Goal: Task Accomplishment & Management: Manage account settings

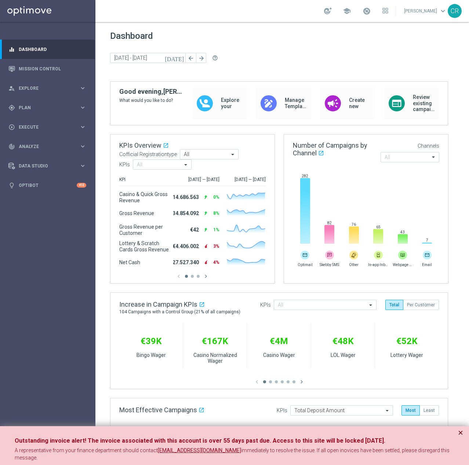
click at [459, 432] on button "×" at bounding box center [460, 433] width 5 height 9
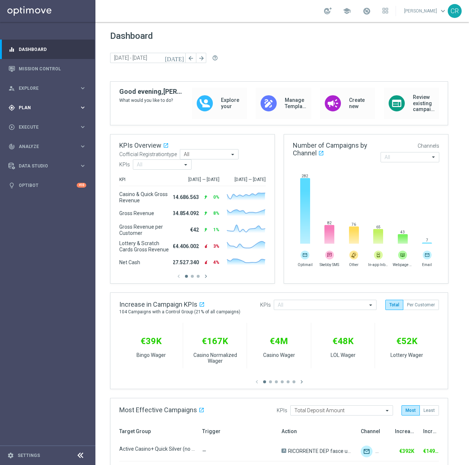
click at [38, 108] on span "Plan" at bounding box center [49, 108] width 61 height 4
click at [54, 144] on span "Templates" at bounding box center [45, 145] width 52 height 4
click at [50, 154] on link "Optimail" at bounding box center [50, 156] width 54 height 6
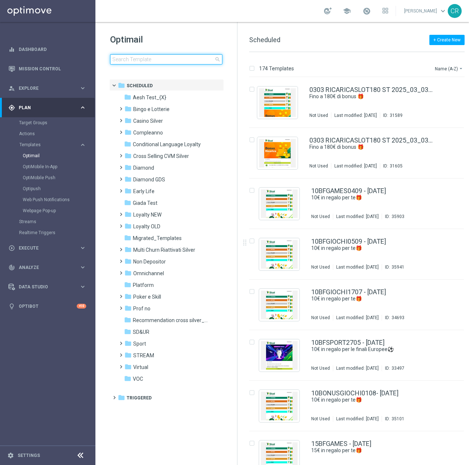
click at [164, 62] on input at bounding box center [166, 59] width 112 height 10
click at [158, 58] on input at bounding box center [166, 59] width 112 height 10
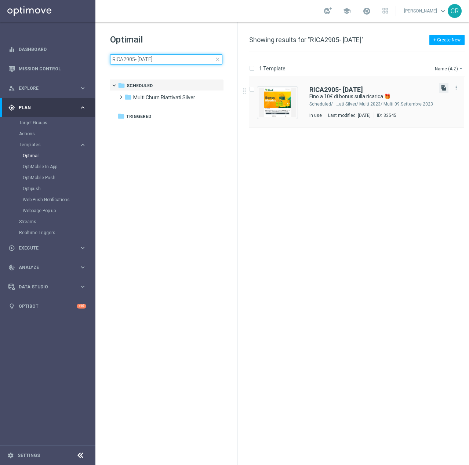
type input "RICA2905- 2025-05-29"
click at [443, 90] on icon "file_copy" at bounding box center [444, 88] width 6 height 6
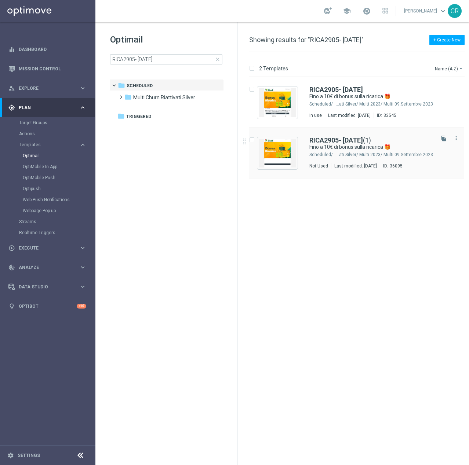
click at [422, 139] on div "RICA2905- 2025-05-29 (1)" at bounding box center [371, 140] width 124 height 7
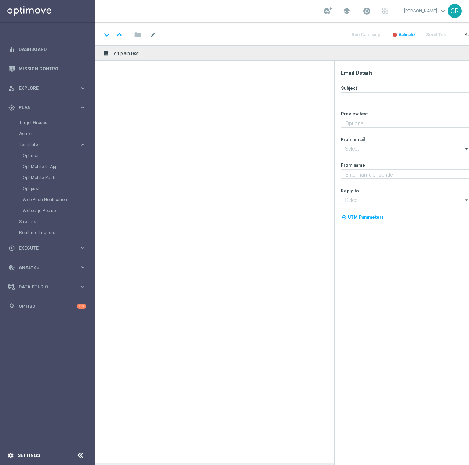
type textarea "Per divertirti [PERSON_NAME] Sport ⚽"
type input "[EMAIL_ADDRESS][DOMAIN_NAME]"
type textarea "Sisal"
type input "[EMAIL_ADDRESS][DOMAIN_NAME]"
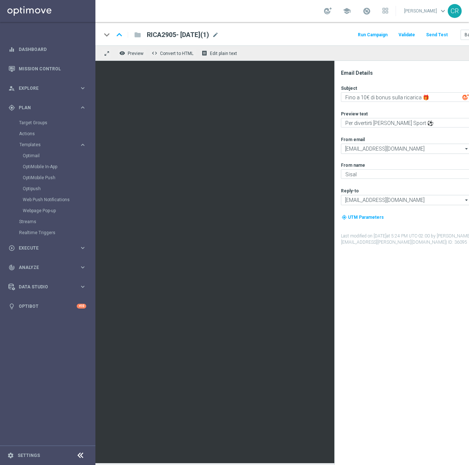
click at [209, 34] on span "RICA2905- 2025-05-29(1)" at bounding box center [178, 34] width 62 height 9
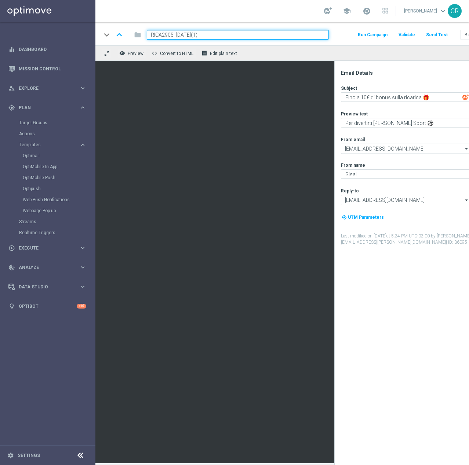
click at [174, 35] on input "RICA2905- 2025-05-29(1)" at bounding box center [238, 35] width 182 height 10
paste input "DEPOSPORT1009"
type input "DEPOSPORT1009- [DATE]"
click at [421, 57] on div "remove_red_eye Preview code Convert to HTML receipt Edit plain text" at bounding box center [290, 52] width 390 height 15
click at [297, 51] on div "remove_red_eye Preview code Convert to HTML receipt Edit plain text" at bounding box center [290, 52] width 390 height 15
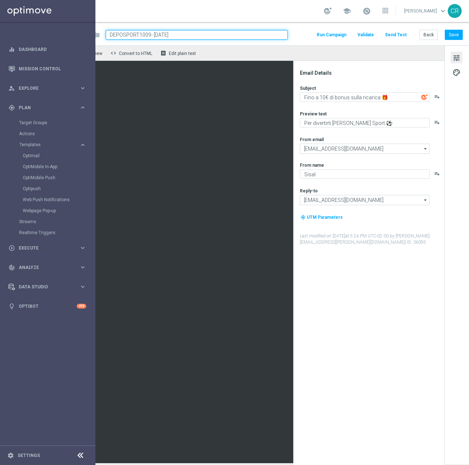
scroll to position [0, 47]
click at [449, 32] on button "Save" at bounding box center [454, 35] width 18 height 10
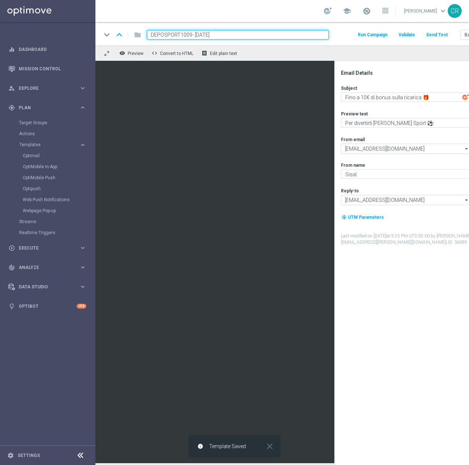
click at [233, 36] on input "DEPOSPORT1009- [DATE]" at bounding box center [238, 35] width 182 height 10
drag, startPoint x: 233, startPoint y: 36, endPoint x: 25, endPoint y: 37, distance: 208.0
click at [25, 37] on main "equalizer Dashboard Mission Control" at bounding box center [234, 232] width 469 height 465
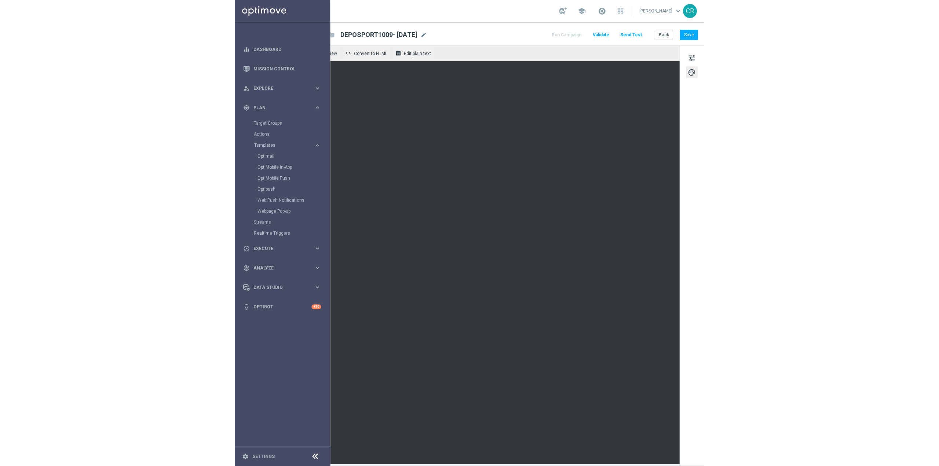
scroll to position [0, 47]
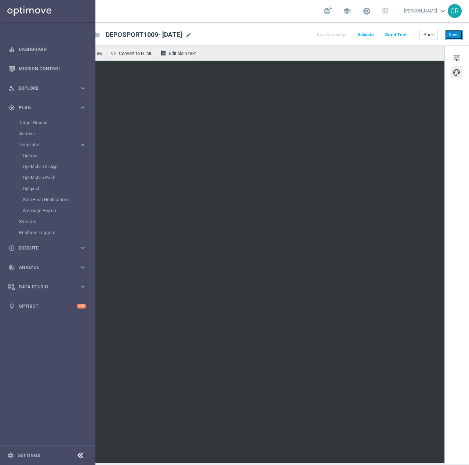
click at [450, 31] on button "Save" at bounding box center [454, 35] width 18 height 10
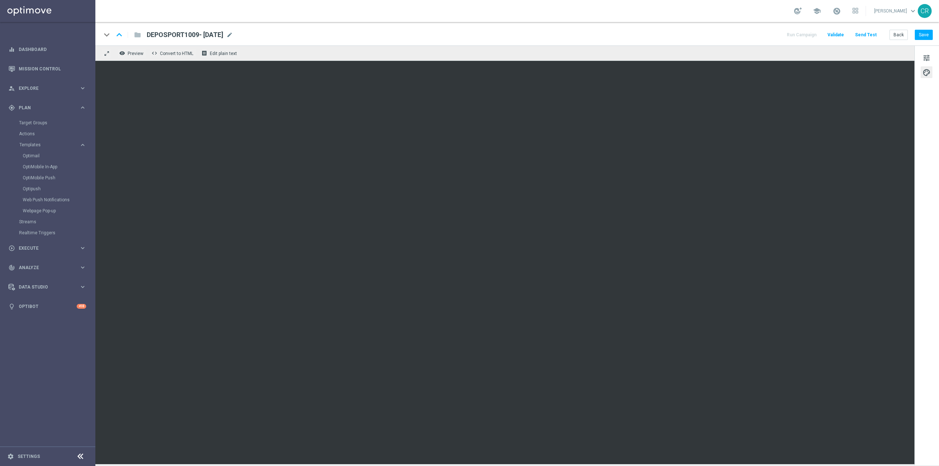
scroll to position [0, 0]
click at [468, 33] on button "Save" at bounding box center [924, 35] width 18 height 10
click at [468, 37] on button "Save" at bounding box center [924, 35] width 18 height 10
click at [468, 8] on span at bounding box center [837, 11] width 8 height 8
click at [468, 12] on span at bounding box center [837, 11] width 8 height 8
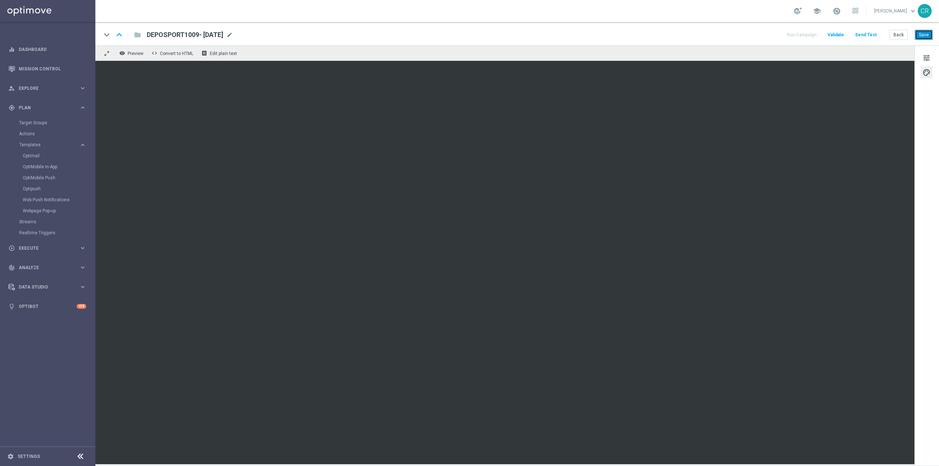
click at [468, 35] on button "Save" at bounding box center [924, 35] width 18 height 10
click at [43, 83] on div "person_search Explore keyboard_arrow_right" at bounding box center [47, 87] width 95 height 19
click at [40, 99] on div "Customer Explorer" at bounding box center [57, 103] width 76 height 11
click at [40, 105] on link "Customer Explorer" at bounding box center [47, 104] width 57 height 6
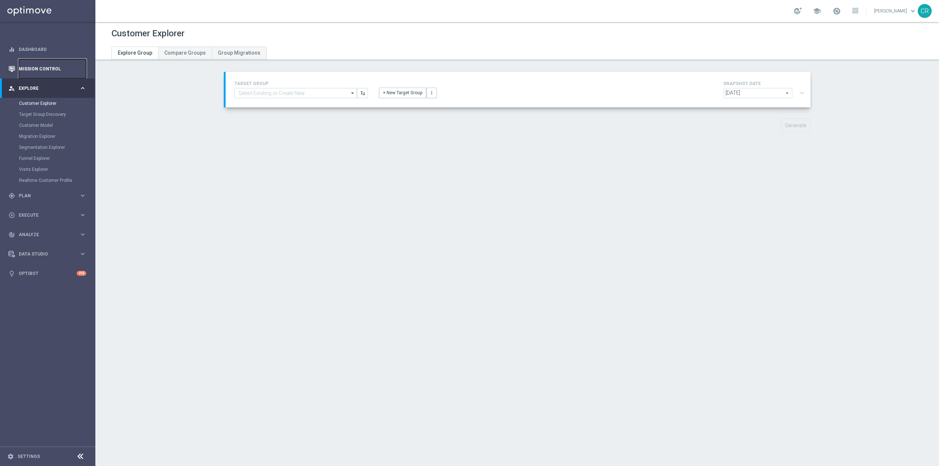
click at [55, 67] on link "Mission Control" at bounding box center [52, 68] width 67 height 19
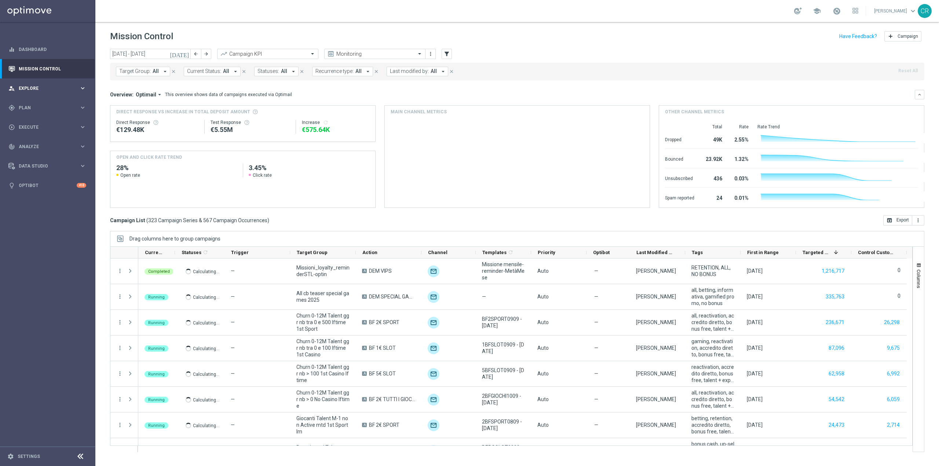
click at [41, 87] on span "Explore" at bounding box center [49, 88] width 61 height 4
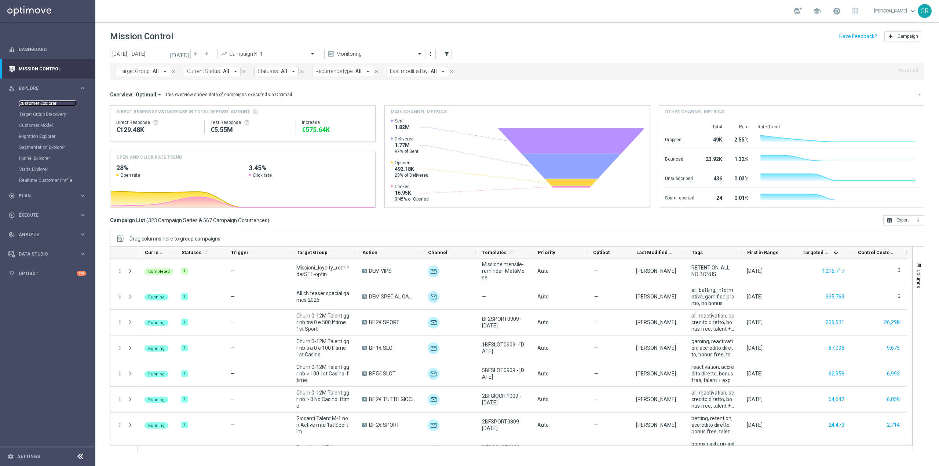
click at [39, 102] on link "Customer Explorer" at bounding box center [47, 104] width 57 height 6
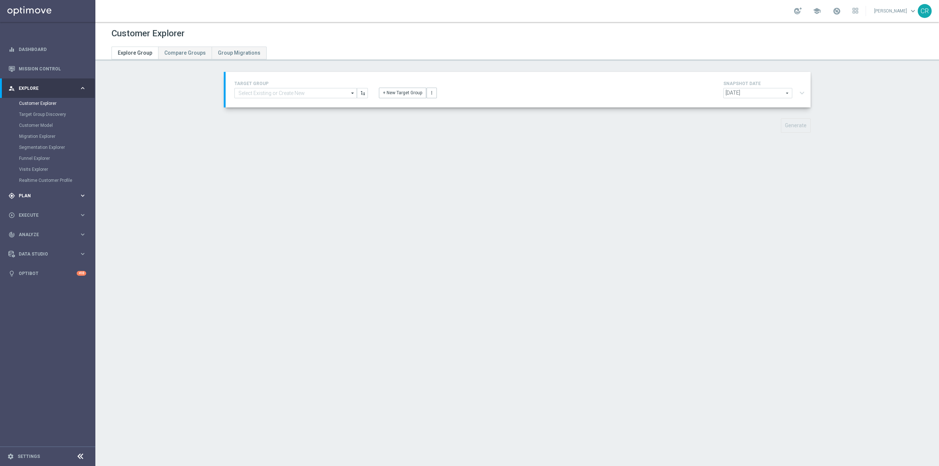
click at [35, 196] on span "Plan" at bounding box center [49, 196] width 61 height 4
click at [41, 123] on link "Target Groups" at bounding box center [47, 123] width 57 height 6
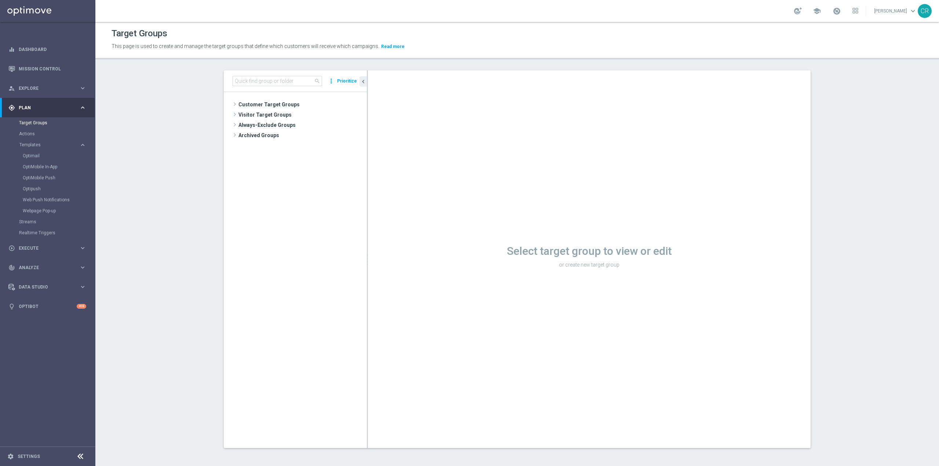
click at [468, 172] on div "Select target group to view or edit or create new target group" at bounding box center [589, 259] width 443 height 378
click at [295, 76] on input at bounding box center [278, 81] width 90 height 10
paste input "Multi Talent ggr nb lm > 0 1st Sport NO saldo"
type input "Multi Talent ggr nb lm > 0 1st Sport NO saldo"
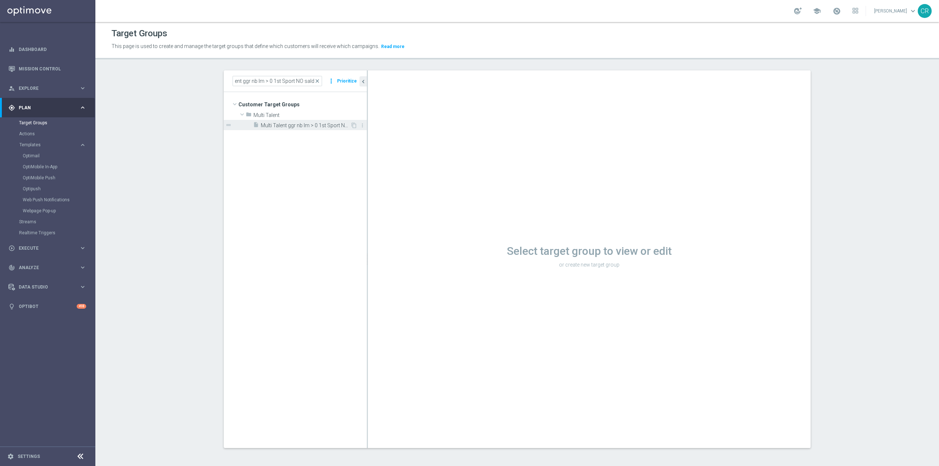
click at [293, 128] on span "Multi Talent ggr nb lm > 0 1st Sport NO saldo" at bounding box center [306, 126] width 90 height 6
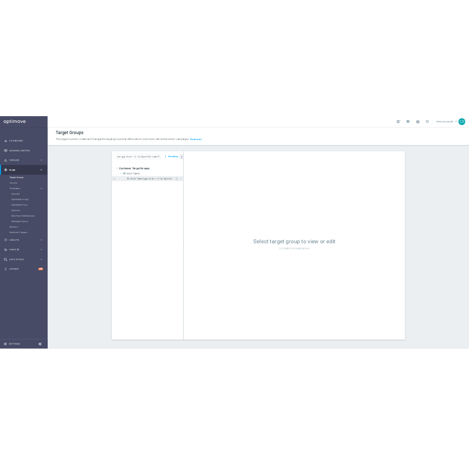
scroll to position [0, 0]
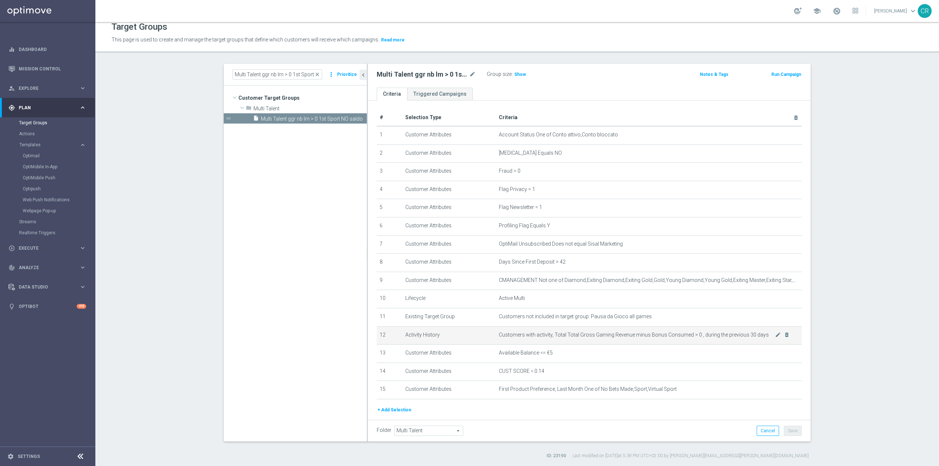
scroll to position [26, 0]
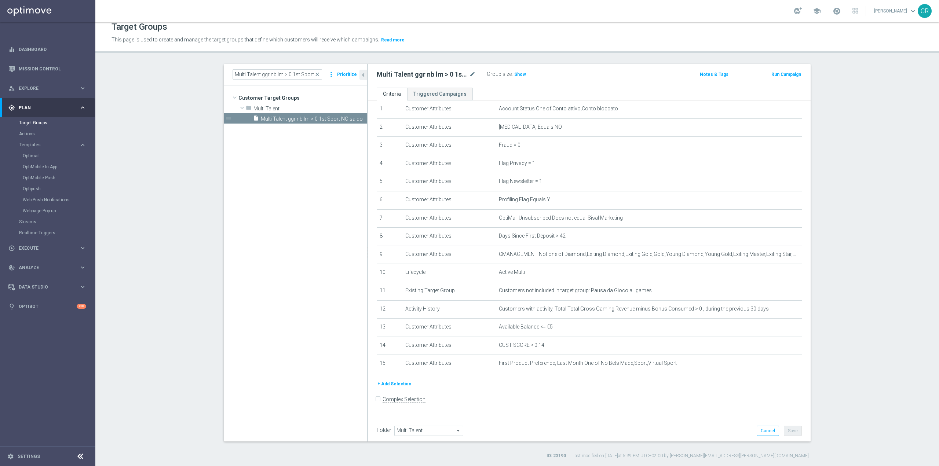
click at [468, 76] on button "Run Campaign" at bounding box center [786, 74] width 31 height 8
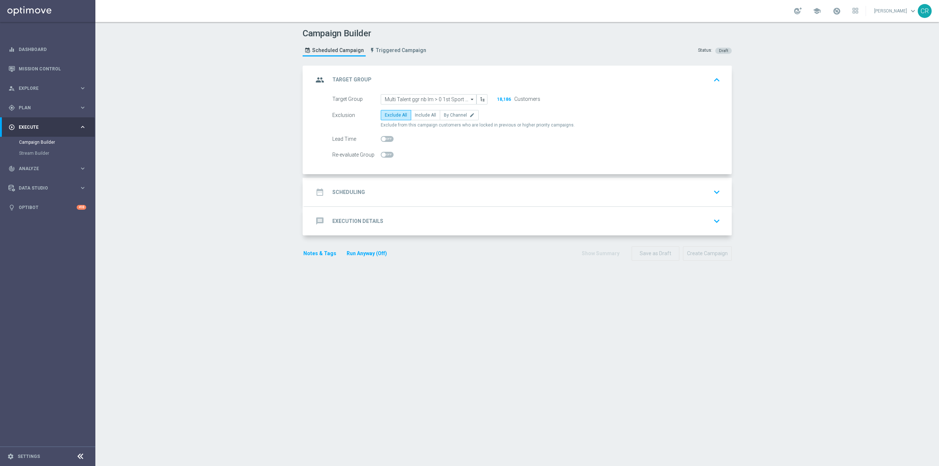
click at [468, 189] on icon "keyboard_arrow_down" at bounding box center [716, 192] width 11 height 11
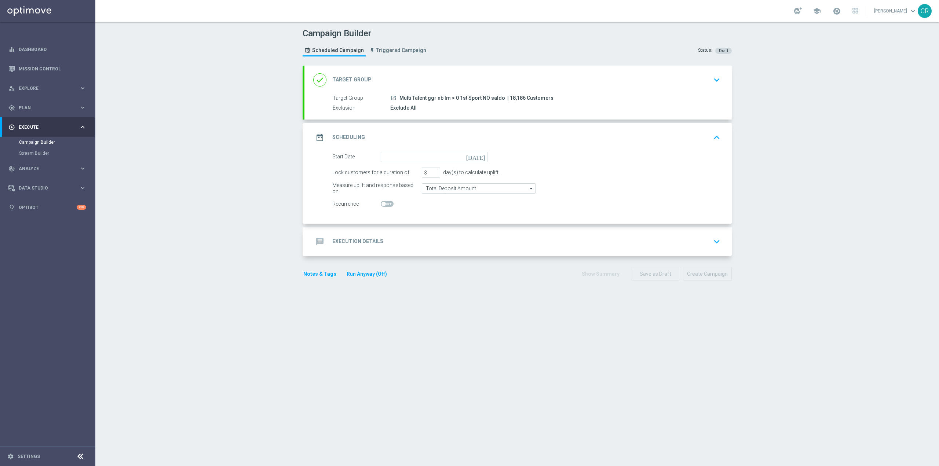
click at [468, 156] on icon "today" at bounding box center [477, 156] width 22 height 8
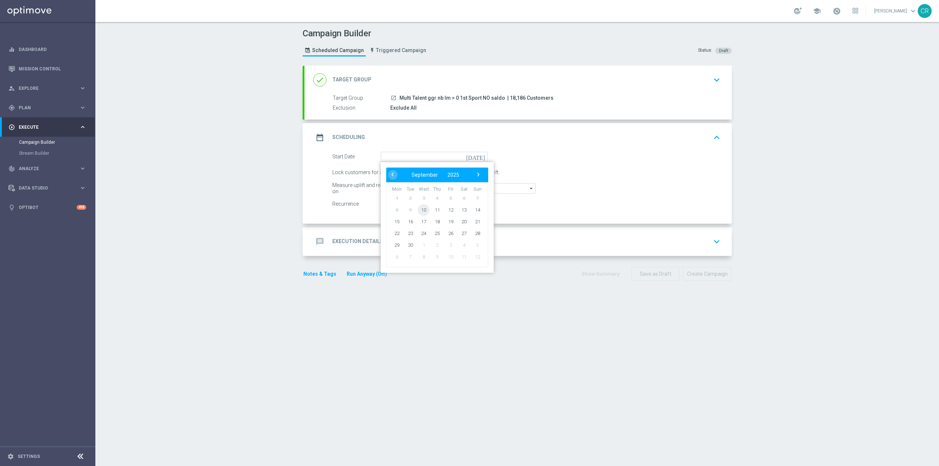
click at [420, 211] on span "10" at bounding box center [424, 210] width 12 height 12
type input "10 Sep 2025"
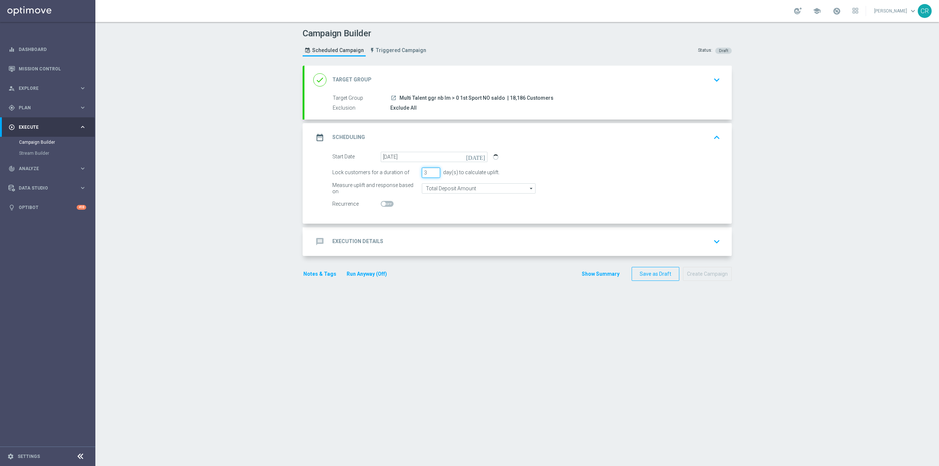
click at [432, 177] on input "3" at bounding box center [431, 173] width 18 height 10
click at [431, 174] on input "2" at bounding box center [431, 173] width 18 height 10
type input "1"
click at [431, 174] on input "1" at bounding box center [431, 173] width 18 height 10
click at [468, 191] on input "Total Deposit Amount" at bounding box center [479, 188] width 114 height 10
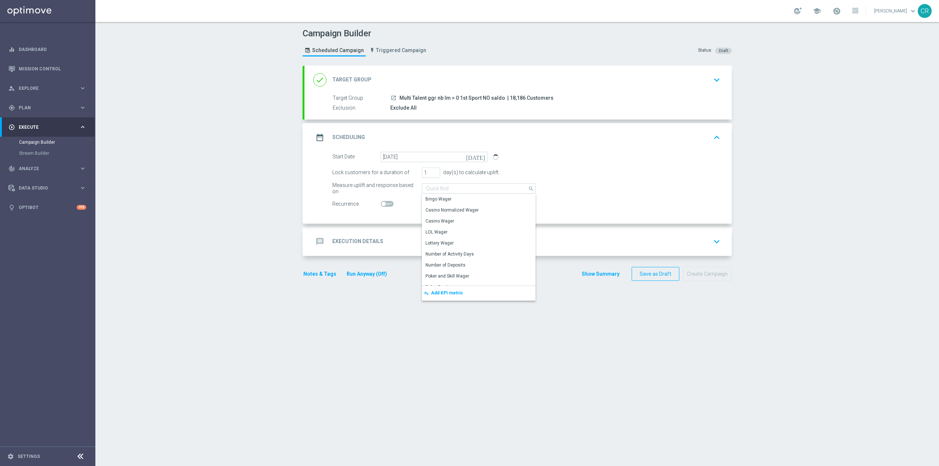
click at [468, 187] on div "Measure uplift and response based on Total Deposit Amount search Drag here to s…" at bounding box center [526, 188] width 399 height 10
type input "Total Deposit Amount"
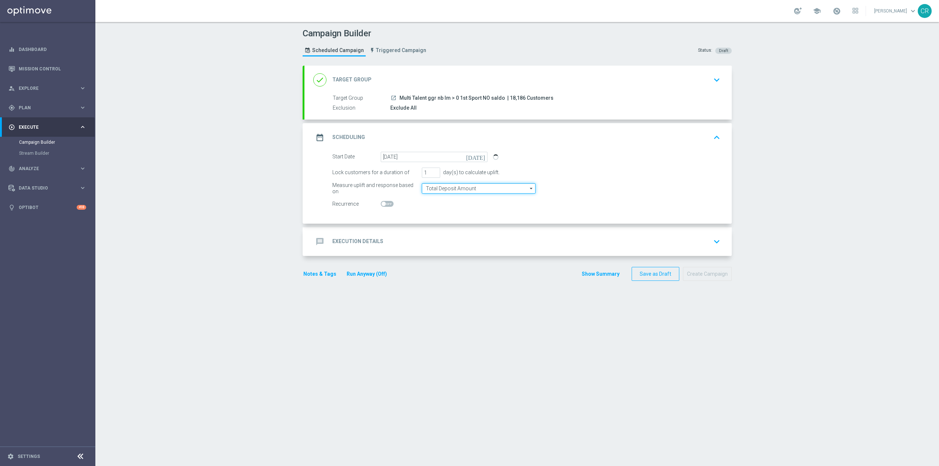
click at [468, 191] on input "Total Deposit Amount" at bounding box center [479, 188] width 114 height 10
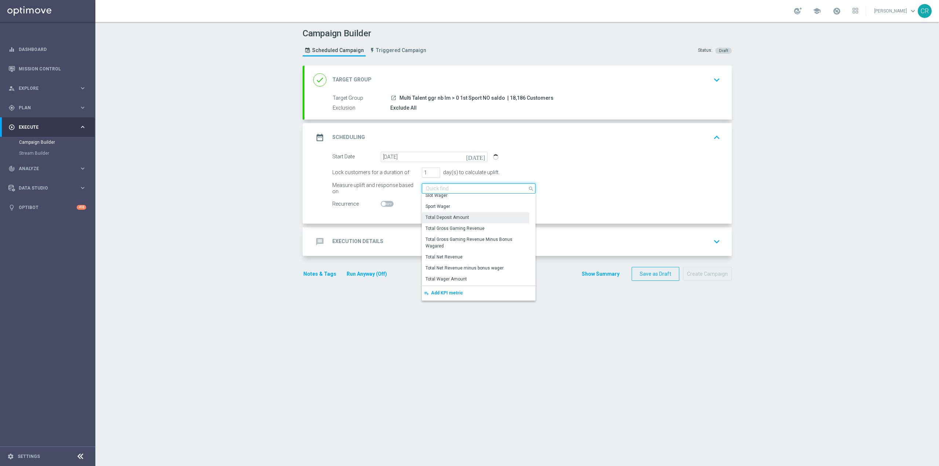
scroll to position [168, 0]
click at [468, 255] on div "Total Wager Amount" at bounding box center [475, 258] width 107 height 10
type input "Total Wager Amount"
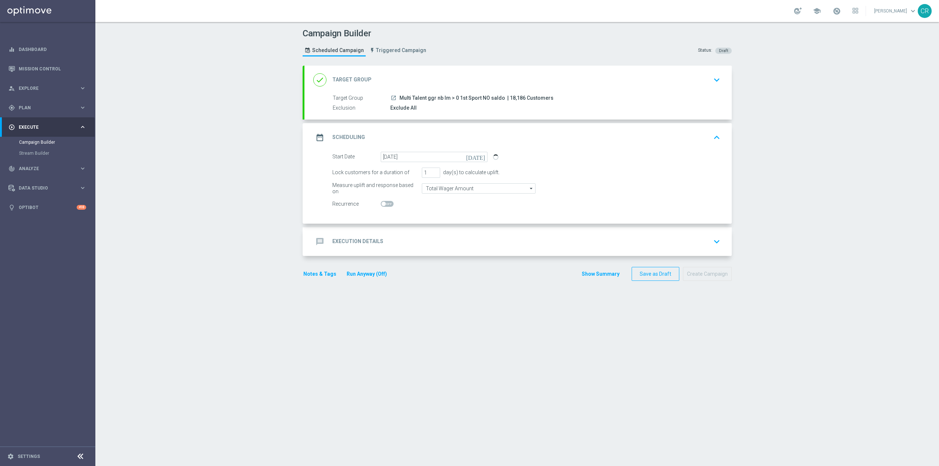
click at [468, 241] on icon "keyboard_arrow_down" at bounding box center [716, 241] width 11 height 11
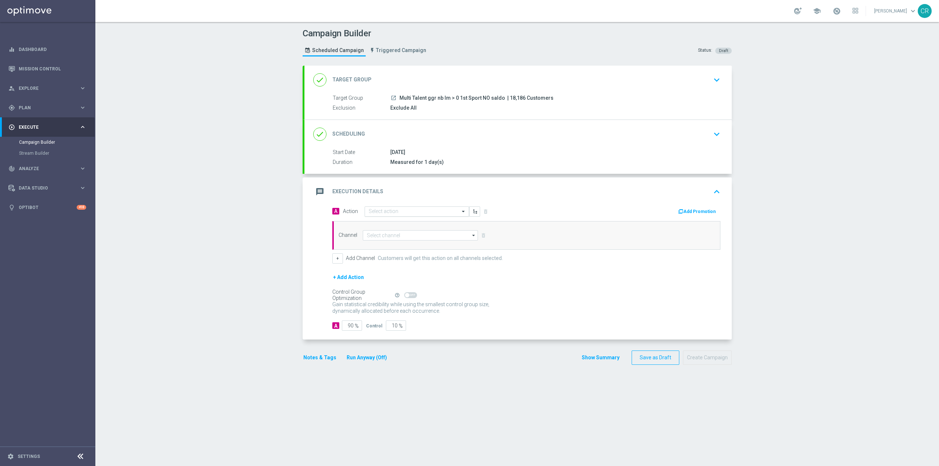
click at [460, 210] on span at bounding box center [464, 211] width 9 height 6
click at [468, 304] on div "Gain statistical credibility while using the smallest control group size, dynam…" at bounding box center [526, 308] width 388 height 18
click at [406, 212] on input "text" at bounding box center [410, 212] width 82 height 6
paste input "Ricarica 25€ ricevi 5€ FREEBET, ricarica 40€ ricevi 10€, ricarica 50€ ricevi 15…"
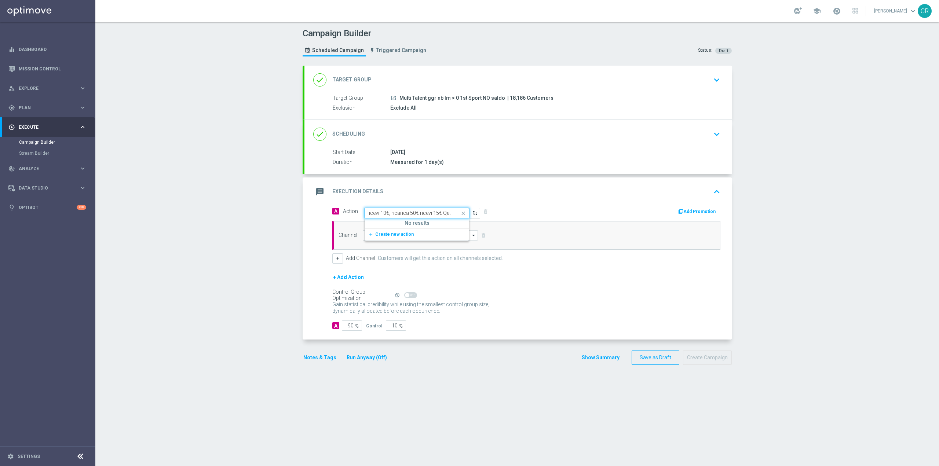
type input "Ricarica 25€ ricevi 5€ FREEBET, ricarica 40€ ricevi 10€, ricarica 50€ ricevi 15…"
click at [468, 288] on div "+ Add Action" at bounding box center [526, 282] width 388 height 18
click at [390, 213] on input "text" at bounding box center [410, 212] width 82 height 6
paste input "Ricarica 25€ ricevi 5€ FREEBET, ricarica 40€ ricevi 10€, ricarica 50€ ricevi 15…"
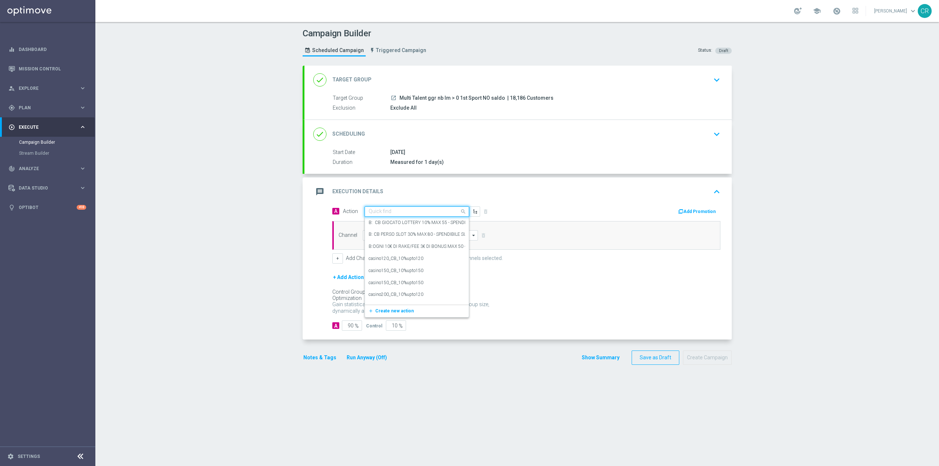
type input "Ricarica 25€ ricevi 5€ FREEBET, ricarica 40€ ricevi 10€, ricarica 50€ ricevi 15…"
click at [399, 233] on span "Create new action" at bounding box center [394, 234] width 39 height 5
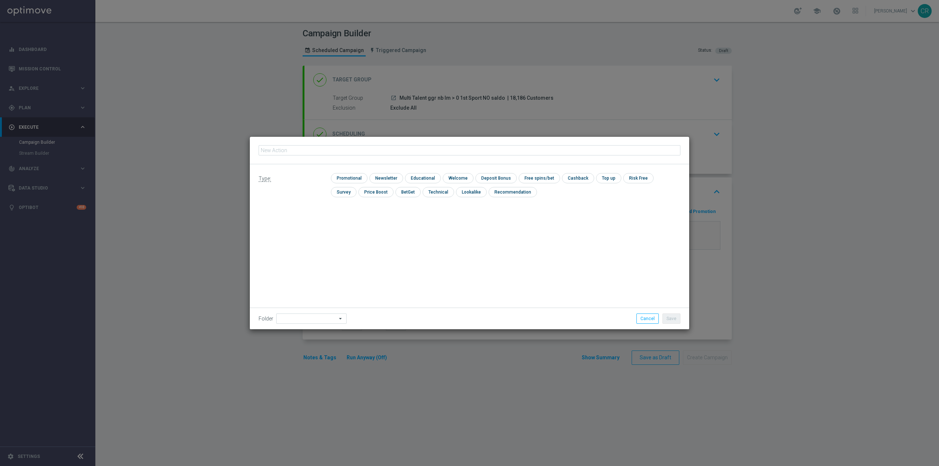
type input "Ricarica 25€ ricevi 5€ FREEBET, ricarica 40€ ricevi 10€, ricarica 50€ ricevi 15…"
click at [468, 316] on button "Cancel" at bounding box center [647, 319] width 22 height 10
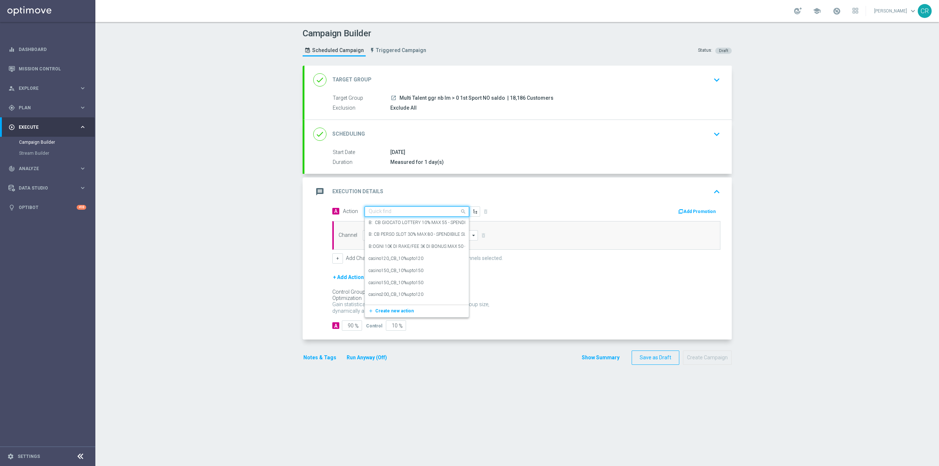
click at [399, 212] on input "text" at bounding box center [410, 212] width 82 height 6
click at [393, 308] on span "Create new action" at bounding box center [394, 310] width 39 height 5
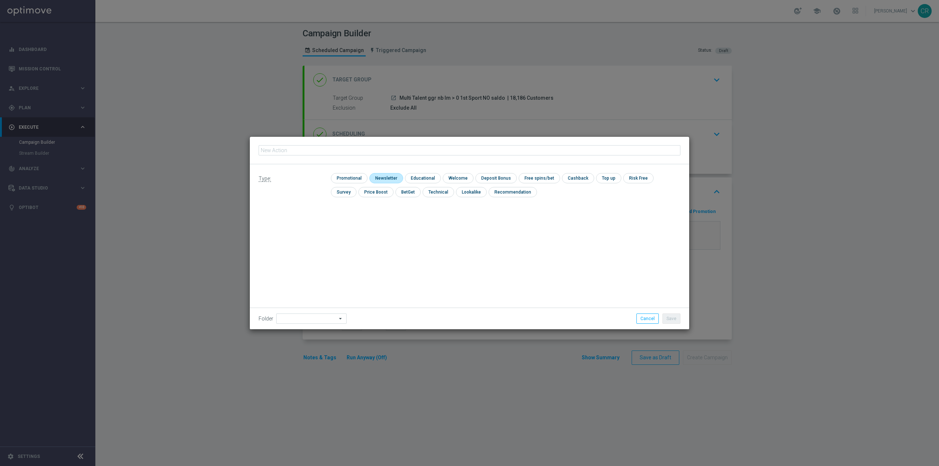
click at [391, 179] on input "checkbox" at bounding box center [385, 178] width 32 height 10
checkbox input "true"
click at [311, 153] on fieldset "Action name must be provided." at bounding box center [470, 150] width 422 height 19
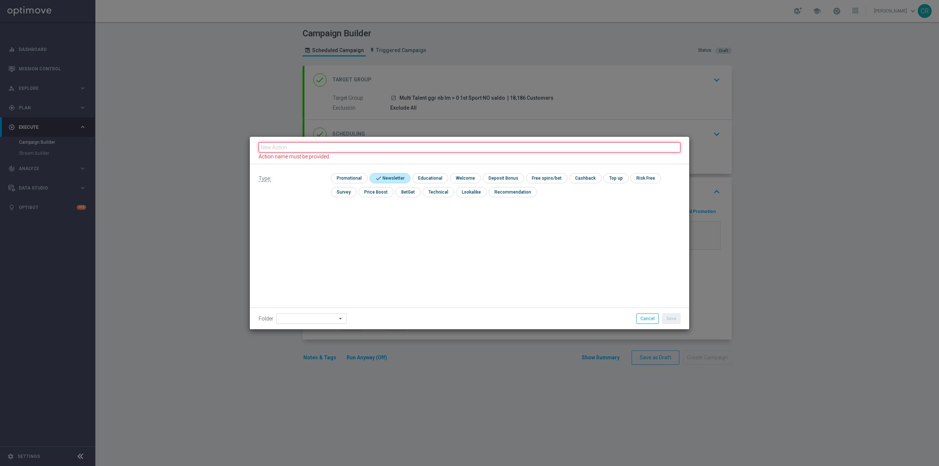
click at [312, 152] on input "text" at bounding box center [470, 147] width 422 height 10
paste input "Ricarica 25€ ricevi 5€ FREEBET, ricarica 40€ ricevi 10€, ricarica 50€ ricevi 15…"
type input "Ricarica 25€ ricevi 5€ FREEBET, ricarica 40€ ricevi 10€, ricarica 50€ ricevi 15…"
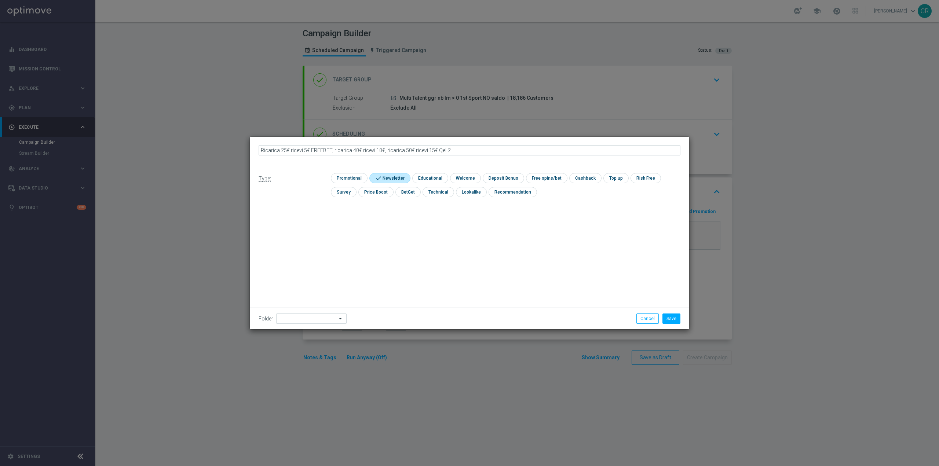
click at [377, 175] on input "checkbox" at bounding box center [388, 178] width 39 height 10
checkbox input "false"
click at [353, 179] on input "checkbox" at bounding box center [348, 178] width 35 height 10
checkbox input "true"
click at [468, 179] on input "checkbox" at bounding box center [502, 178] width 39 height 10
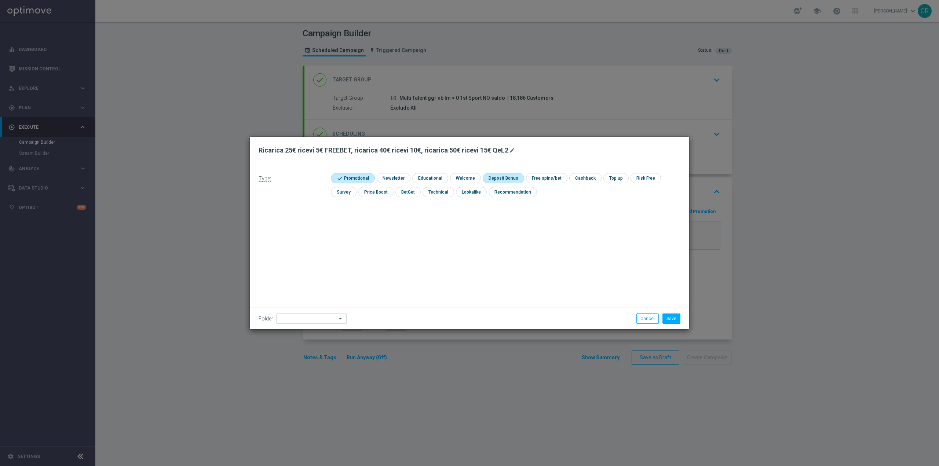
checkbox input "true"
click at [468, 321] on button "Save" at bounding box center [671, 319] width 18 height 10
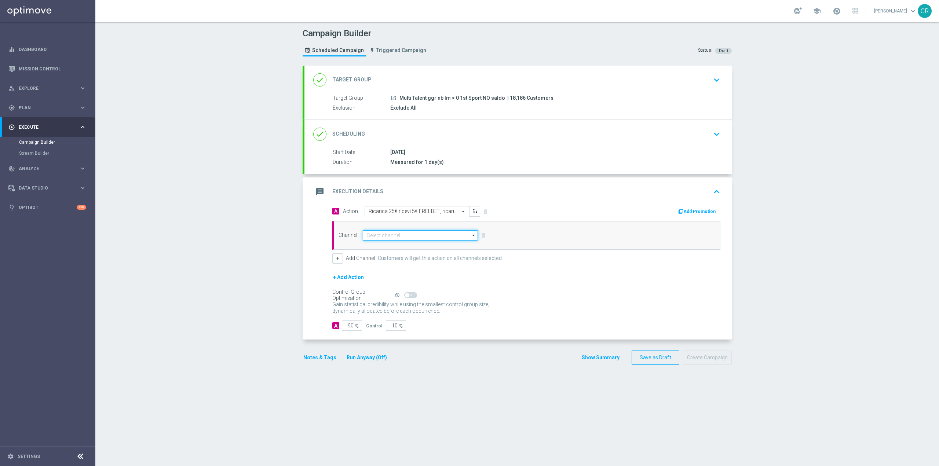
click at [407, 238] on input at bounding box center [420, 235] width 115 height 10
click at [403, 248] on div "Optimail" at bounding box center [417, 246] width 109 height 11
type input "Optimail"
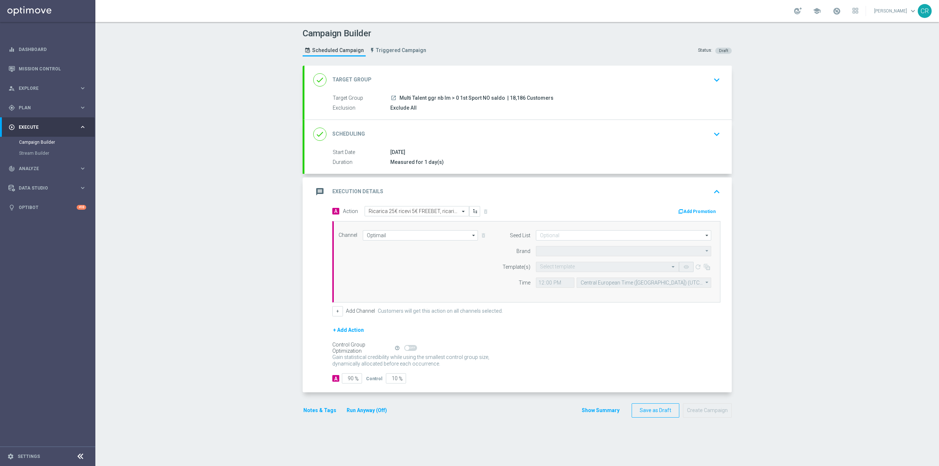
type input "Sisal Marketing"
click at [468, 239] on input at bounding box center [623, 235] width 175 height 10
click at [468, 343] on div "+ Add Action" at bounding box center [526, 335] width 388 height 18
click at [468, 234] on icon "arrow_drop_down" at bounding box center [707, 236] width 7 height 10
click at [444, 274] on div "Channel Optimail Optimail arrow_drop_down Drag here to set row groups Drag here…" at bounding box center [525, 261] width 384 height 63
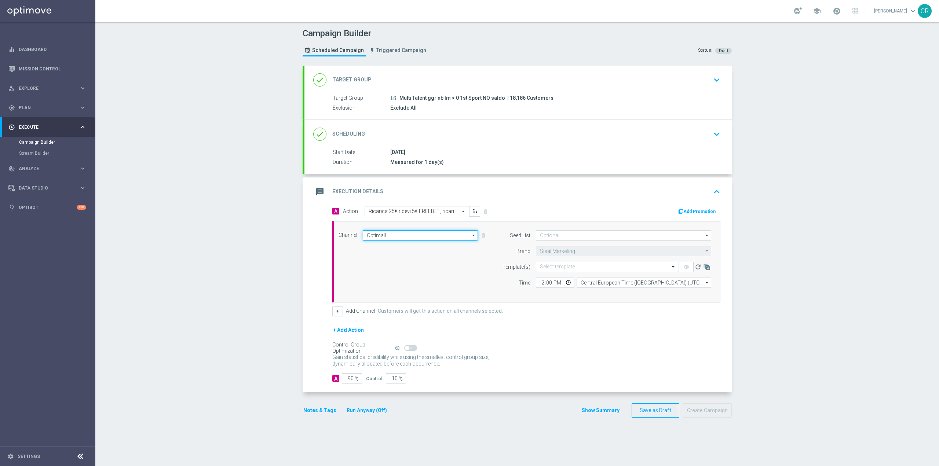
click at [423, 238] on input "Optimail" at bounding box center [420, 235] width 115 height 10
click at [346, 266] on div "Channel Optimail search Drag here to set row groups Drag here to set column lab…" at bounding box center [525, 261] width 384 height 63
type input "Optimail"
click at [468, 235] on input at bounding box center [623, 235] width 175 height 10
click at [468, 253] on div at bounding box center [623, 251] width 175 height 20
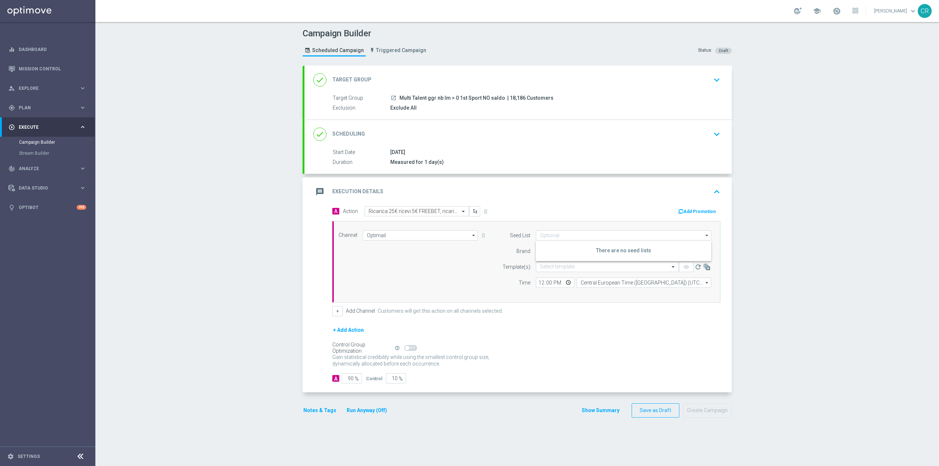
click at [404, 286] on div "Channel Optimail Optimail arrow_drop_down Drag here to set row groups Drag here…" at bounding box center [525, 261] width 384 height 63
click at [431, 210] on input "text" at bounding box center [410, 211] width 82 height 6
click at [468, 197] on div "message Execution Details keyboard_arrow_up" at bounding box center [518, 192] width 410 height 14
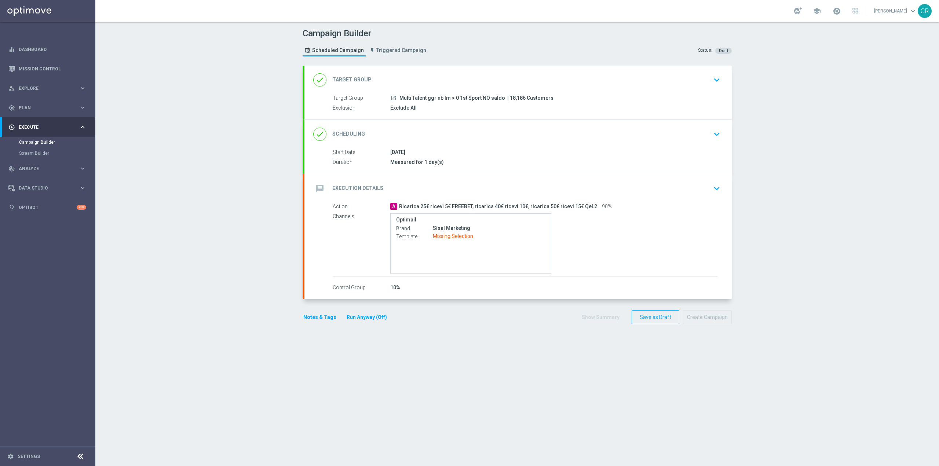
click at [468, 189] on icon "keyboard_arrow_down" at bounding box center [716, 188] width 11 height 11
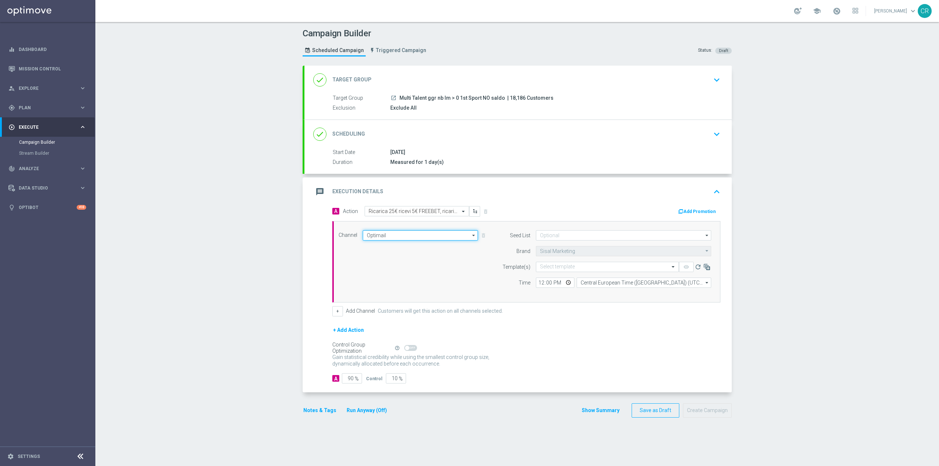
click at [429, 235] on input "Optimail" at bounding box center [420, 235] width 115 height 10
click at [468, 252] on div "Brand" at bounding box center [511, 251] width 37 height 10
type input "Optimail"
click at [468, 240] on input at bounding box center [623, 235] width 175 height 10
click at [454, 279] on div "Channel Optimail Optimail arrow_drop_down Drag here to set row groups Drag here…" at bounding box center [525, 261] width 384 height 63
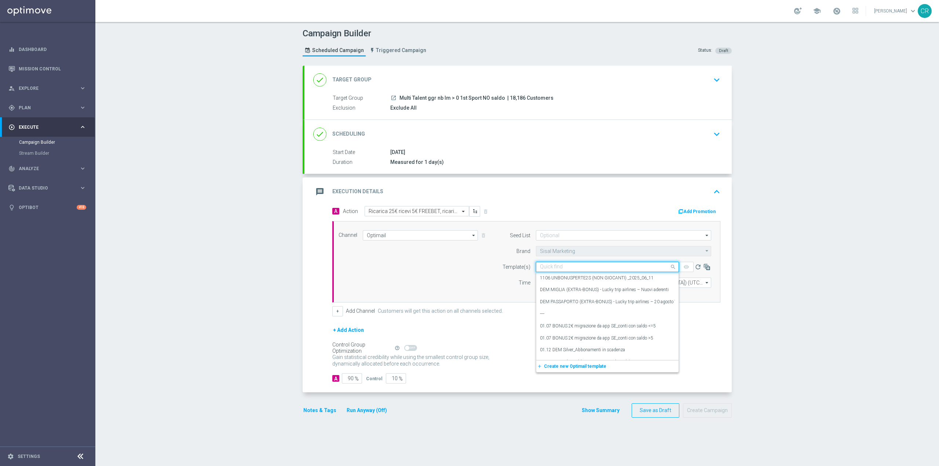
click at [468, 263] on div "Quick find" at bounding box center [607, 267] width 143 height 10
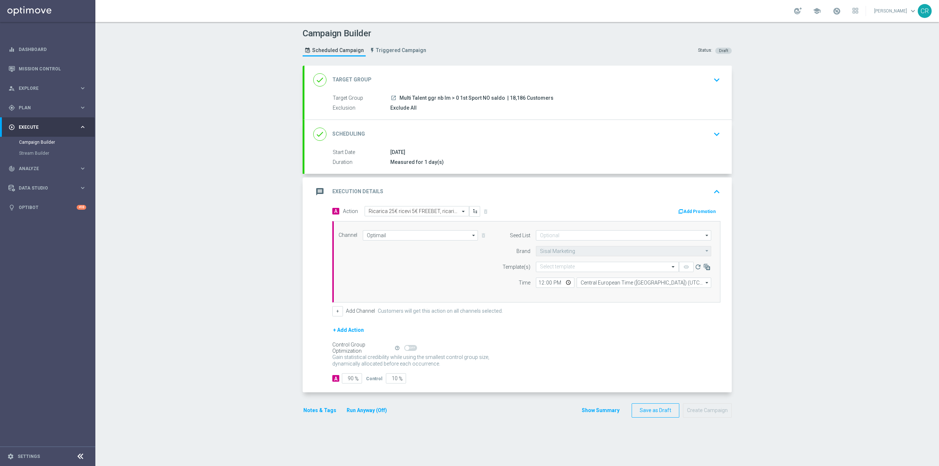
click at [468, 268] on div "Channel Optimail Optimail arrow_drop_down Drag here to set row groups Drag here…" at bounding box center [525, 261] width 384 height 63
click at [468, 267] on input "text" at bounding box center [600, 267] width 120 height 6
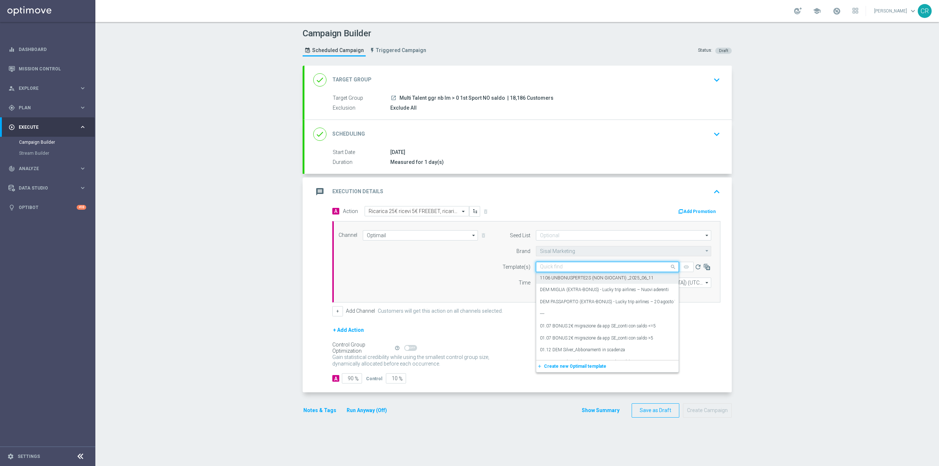
click at [468, 262] on div "Quick find" at bounding box center [607, 267] width 143 height 10
paste input "DEPOSPORT1009- [DATE]"
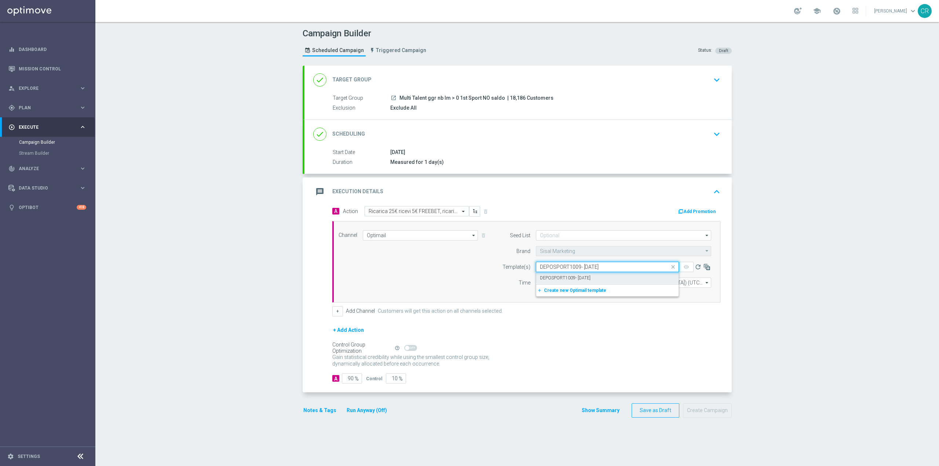
click at [468, 279] on label "DEPOSPORT1009- [DATE]" at bounding box center [565, 278] width 51 height 6
type input "DEPOSPORT1009- [DATE]"
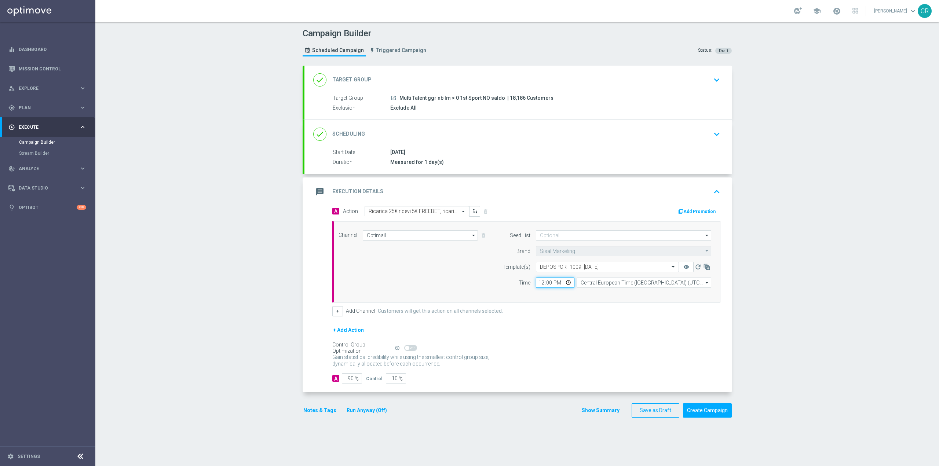
click at [468, 283] on input "12:00" at bounding box center [555, 283] width 39 height 10
type input "19:00"
click at [468, 311] on div "+ Add Channel Customers will get this action on all channels selected." at bounding box center [526, 311] width 388 height 10
click at [468, 131] on icon "keyboard_arrow_down" at bounding box center [716, 134] width 11 height 11
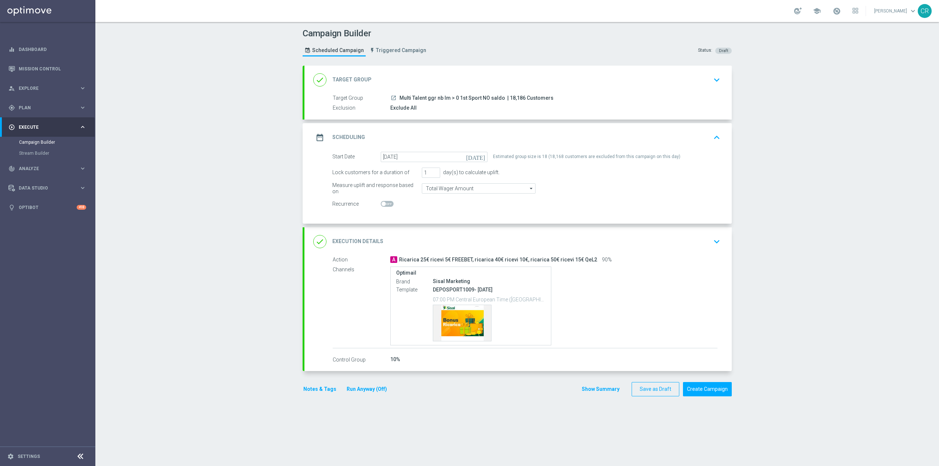
click at [468, 242] on icon "keyboard_arrow_down" at bounding box center [716, 241] width 11 height 11
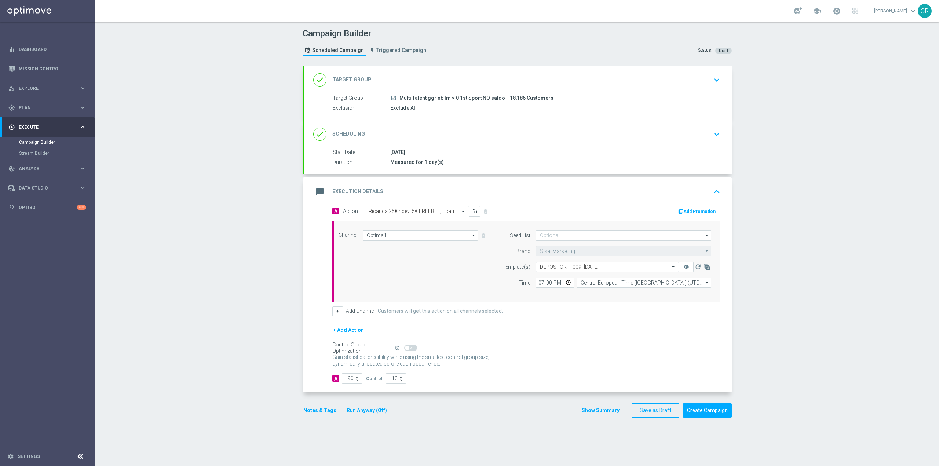
click at [468, 130] on icon "keyboard_arrow_down" at bounding box center [716, 134] width 11 height 11
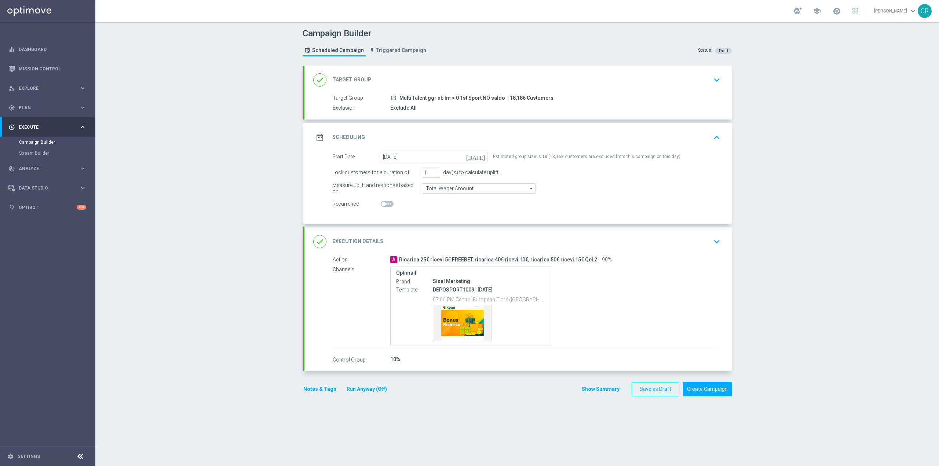
click at [468, 73] on button "keyboard_arrow_down" at bounding box center [717, 80] width 12 height 14
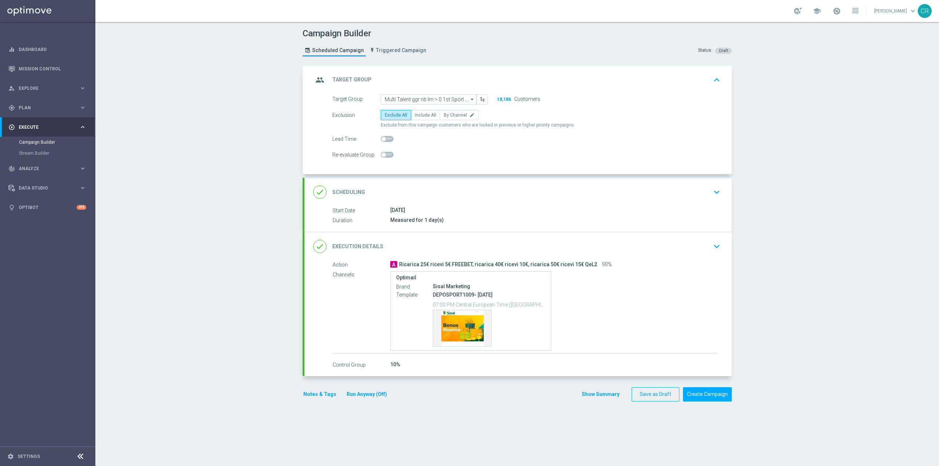
click at [285, 284] on div "Campaign Builder Scheduled Campaign Triggered Campaign Status: Draft group Targ…" at bounding box center [517, 244] width 844 height 444
click at [423, 306] on div "Template DEPOSPORT1009- 2025-09-10 07:00 PM Central European Time (Berlin) (UTC…" at bounding box center [470, 319] width 149 height 56
click at [468, 319] on div "Template preview" at bounding box center [462, 328] width 58 height 36
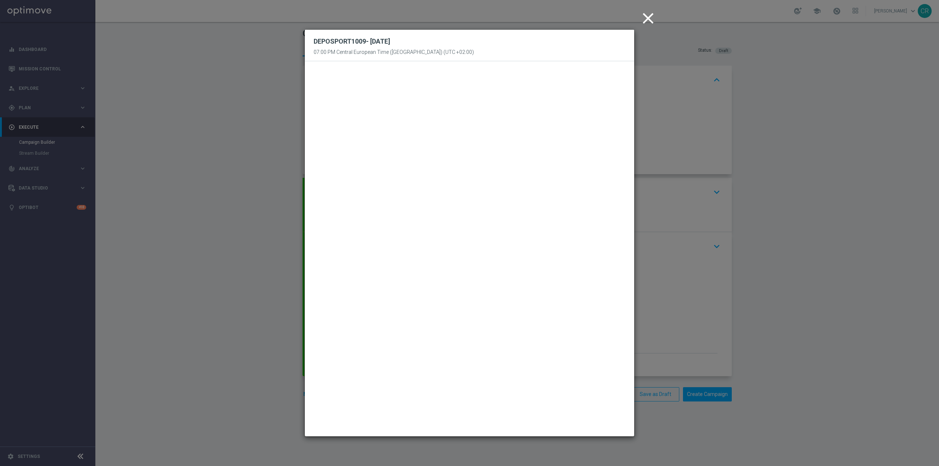
click at [468, 17] on icon "close" at bounding box center [648, 18] width 18 height 18
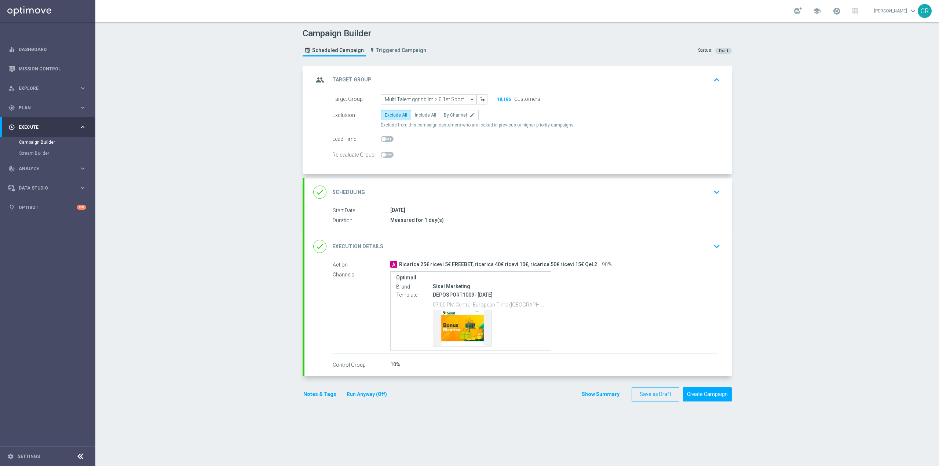
click at [468, 243] on icon "keyboard_arrow_down" at bounding box center [716, 246] width 11 height 11
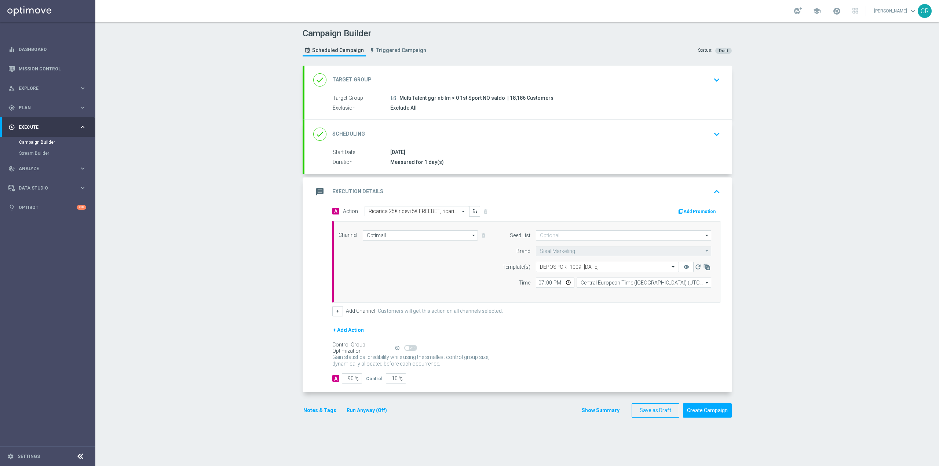
click at [321, 410] on button "Notes & Tags" at bounding box center [320, 410] width 34 height 9
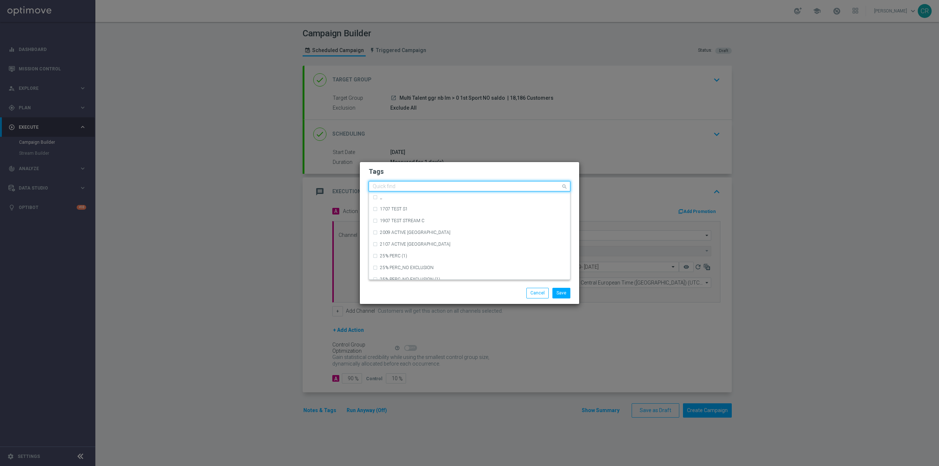
click at [423, 184] on input "text" at bounding box center [467, 187] width 188 height 6
click at [433, 184] on input "text" at bounding box center [467, 187] width 188 height 6
click at [376, 197] on div "talent" at bounding box center [470, 197] width 194 height 12
type input "talent"
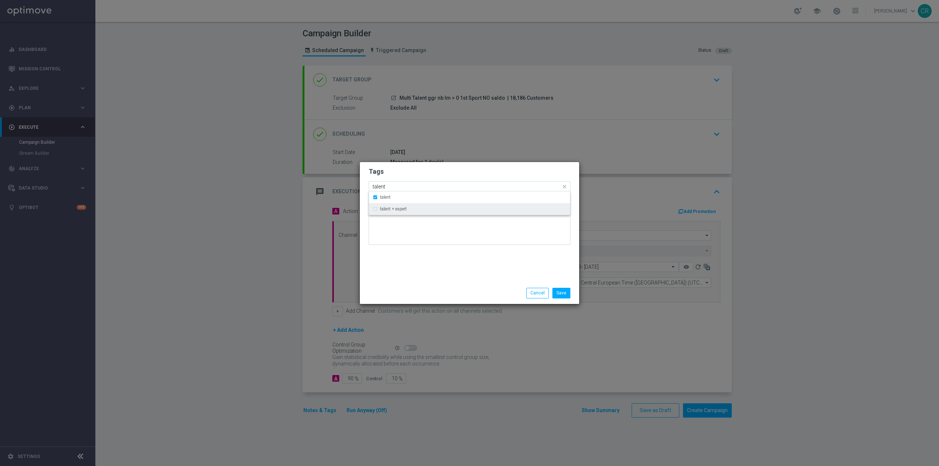
click at [375, 207] on div "talent + expert" at bounding box center [470, 209] width 194 height 12
click at [375, 198] on div "talent" at bounding box center [470, 197] width 194 height 12
click at [416, 273] on div "Tags Quick find × talent + expert talent talent + expert Notes" at bounding box center [469, 222] width 219 height 120
click at [430, 185] on input "text" at bounding box center [488, 187] width 145 height 6
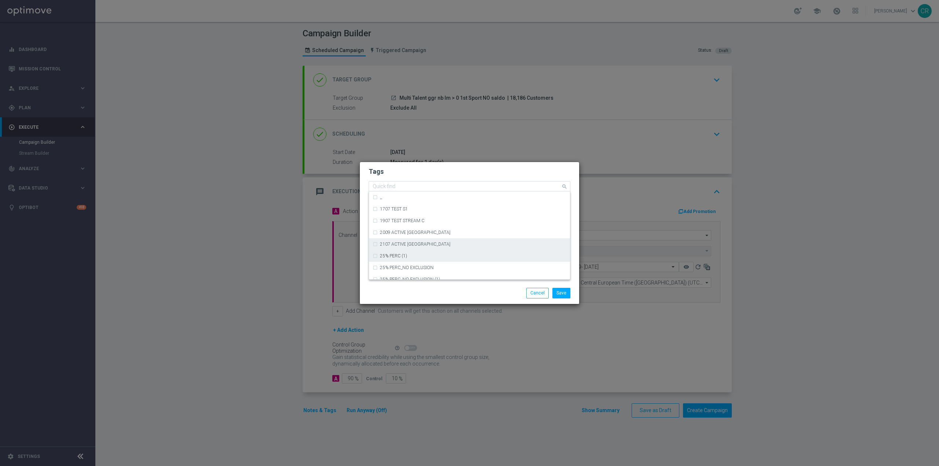
click at [468, 249] on div "2107 ACTIVE CASINO MARG NEG" at bounding box center [470, 244] width 194 height 12
click at [465, 248] on div "2107 ACTIVE CASINO MARG NEG" at bounding box center [470, 244] width 194 height 12
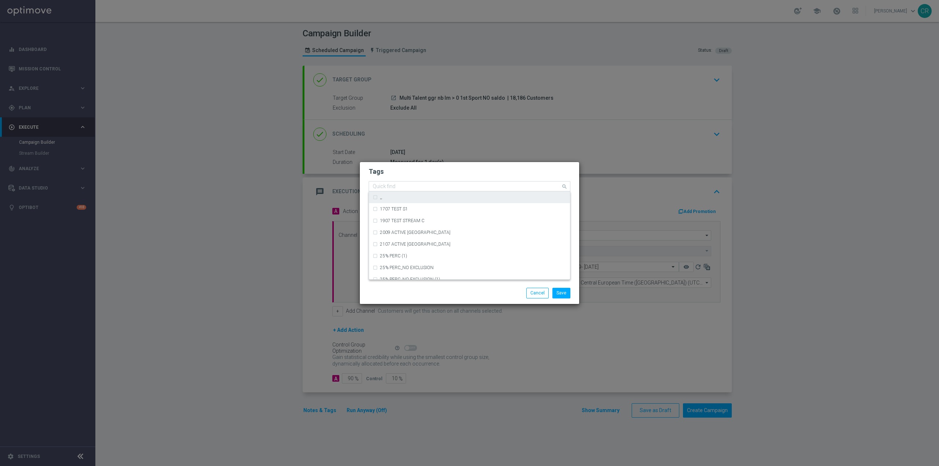
click at [436, 185] on input "text" at bounding box center [467, 187] width 188 height 6
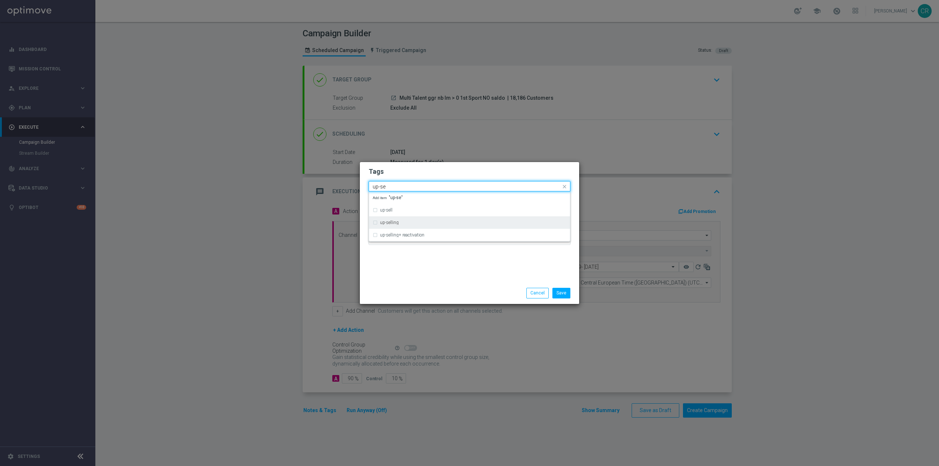
click at [417, 225] on div "up-selling" at bounding box center [470, 223] width 194 height 12
click at [417, 183] on div "Quick find × talent + expert × up-selling up-se" at bounding box center [465, 186] width 192 height 9
type input "u"
click at [432, 221] on div "ricarica" at bounding box center [470, 224] width 194 height 12
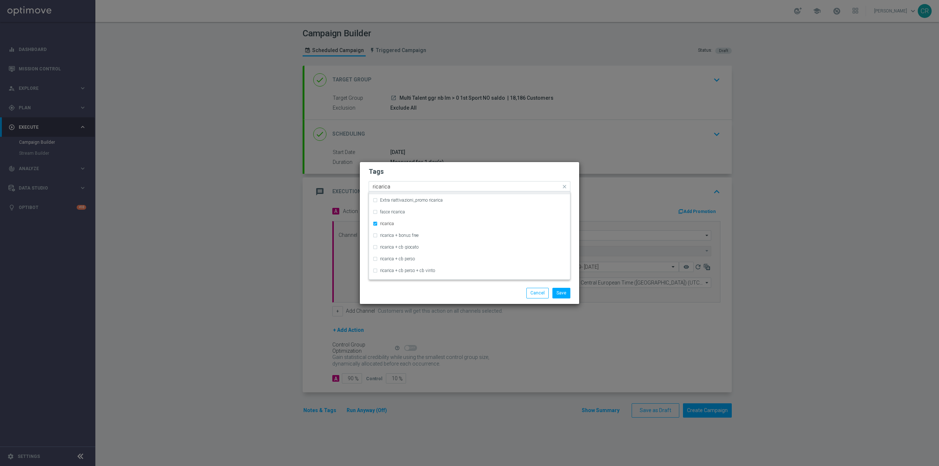
click at [427, 187] on input "ricarica" at bounding box center [467, 187] width 188 height 6
type input "r"
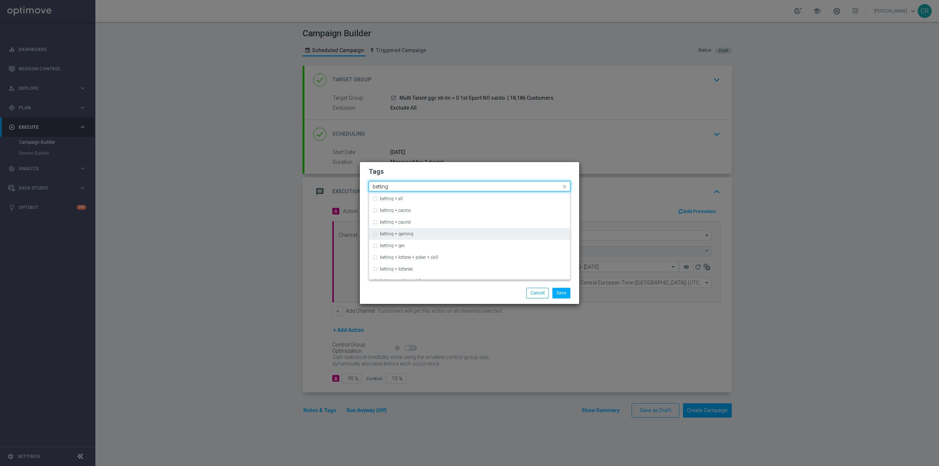
scroll to position [0, 0]
click at [447, 203] on div "betting" at bounding box center [470, 197] width 194 height 12
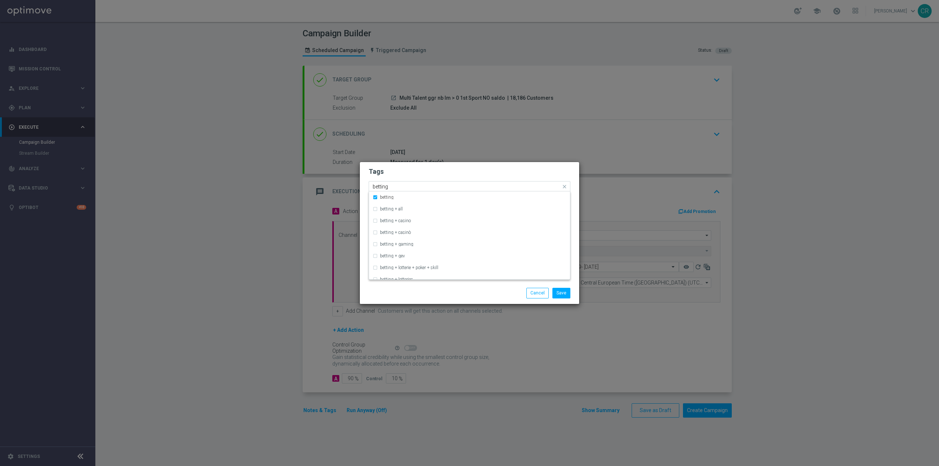
click at [468, 189] on input "betting" at bounding box center [467, 187] width 188 height 6
type input "b"
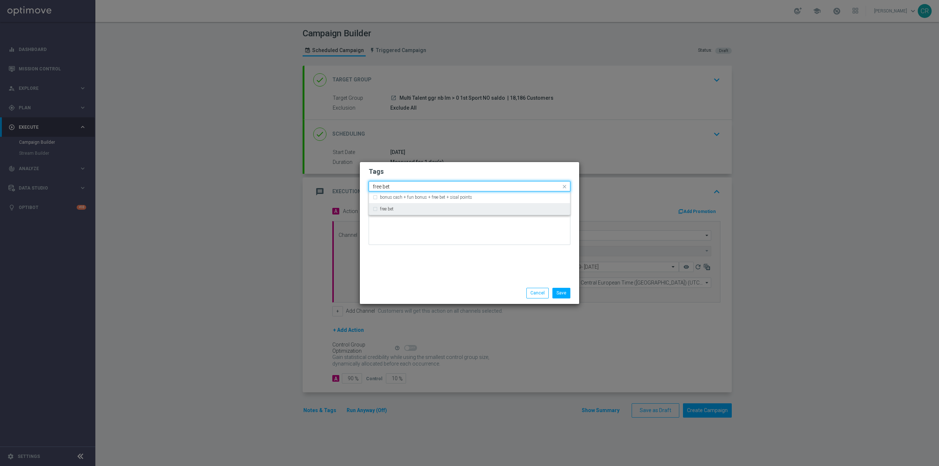
click at [379, 209] on div "free bet" at bounding box center [470, 209] width 194 height 12
type input "free bet"
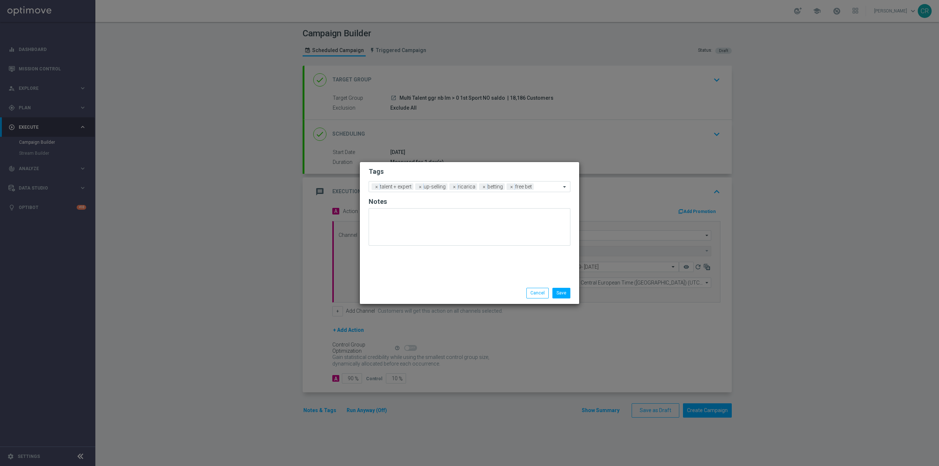
click at [468, 269] on div "Tags Add a new tag × talent + expert × up-selling × ricarica × betting × free b…" at bounding box center [469, 222] width 219 height 120
click at [468, 295] on button "Save" at bounding box center [561, 293] width 18 height 10
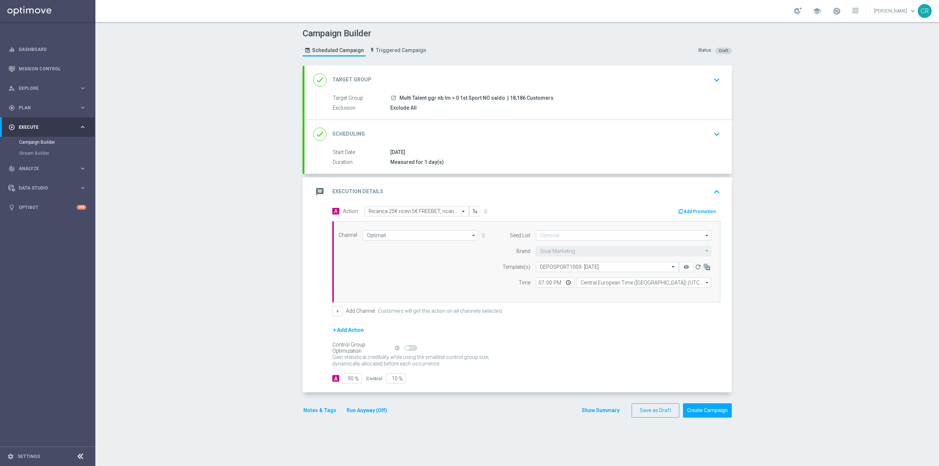
click at [468, 209] on button "Add Promotion" at bounding box center [698, 212] width 41 height 8
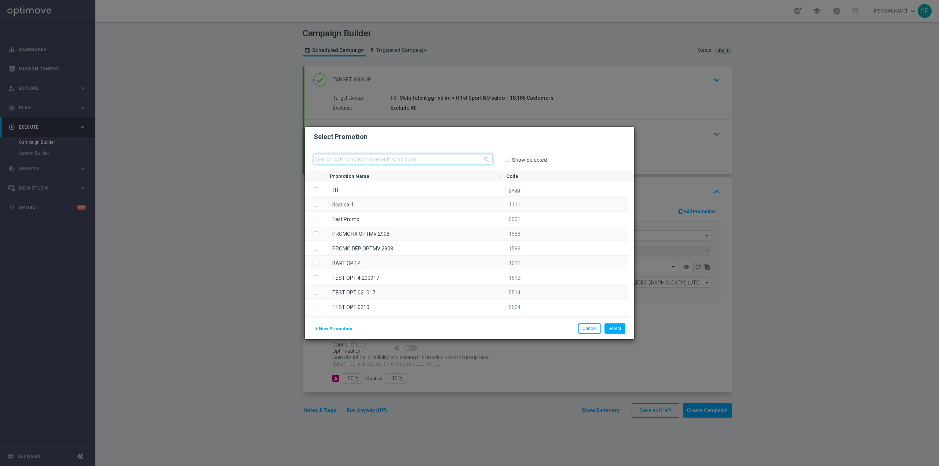
click at [443, 161] on input "text" at bounding box center [403, 159] width 179 height 10
click at [468, 144] on div "Select Promotion" at bounding box center [469, 137] width 329 height 20
click at [440, 158] on input "text" at bounding box center [403, 159] width 179 height 10
paste input "334537"
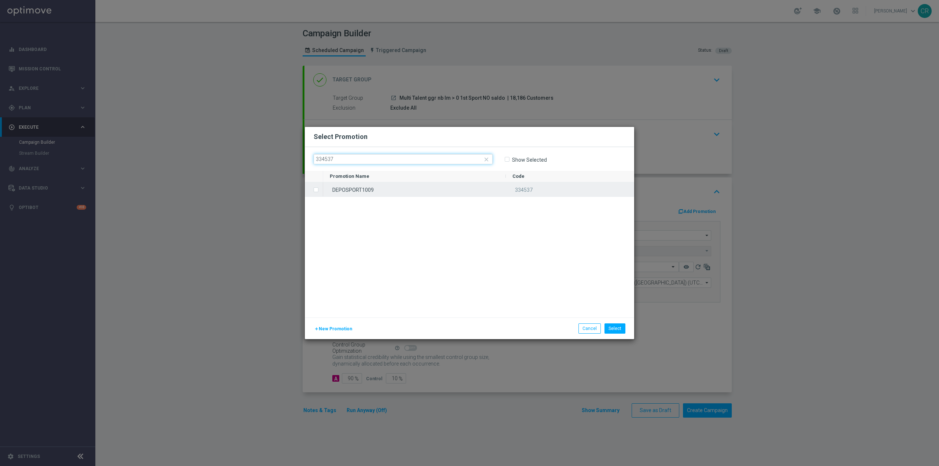
type input "334537"
click at [321, 190] on label "Press SPACE to select this row." at bounding box center [322, 190] width 3 height 7
click at [468, 332] on button "Select" at bounding box center [615, 329] width 21 height 10
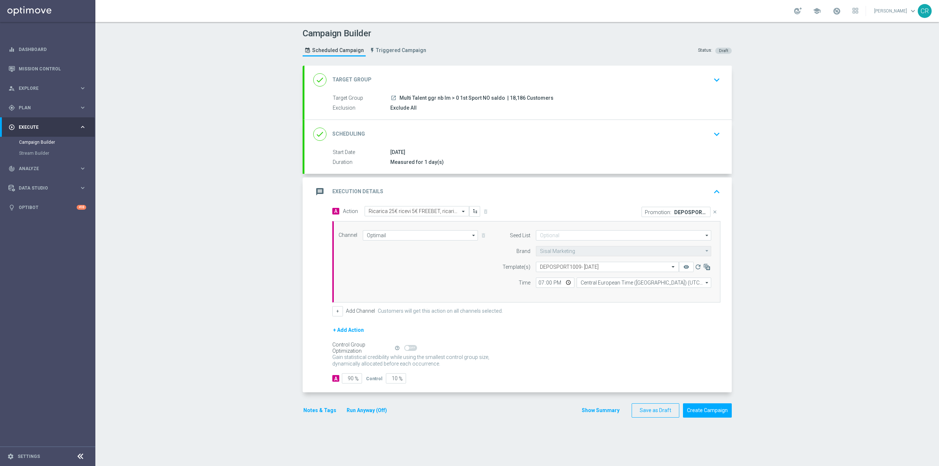
click at [468, 129] on icon "keyboard_arrow_down" at bounding box center [716, 134] width 11 height 11
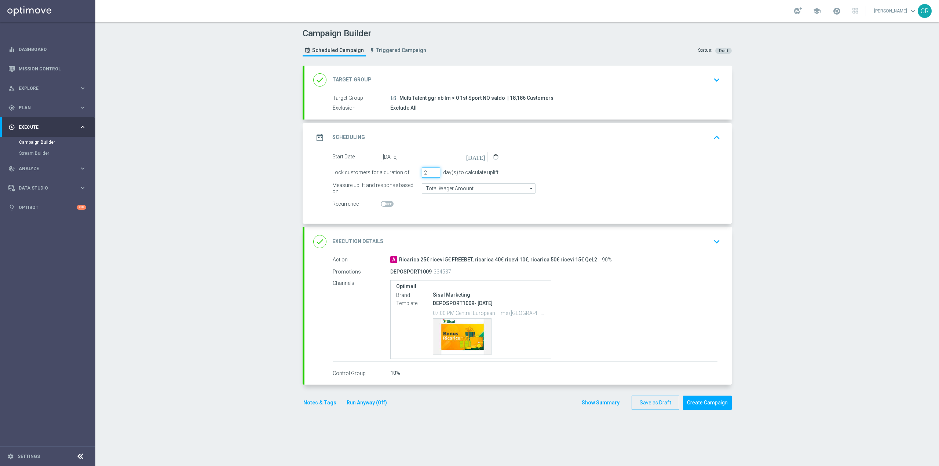
click at [434, 172] on input "2" at bounding box center [431, 173] width 18 height 10
click at [434, 172] on input "3" at bounding box center [431, 173] width 18 height 10
click at [468, 317] on div "Optimail Brand Sisal Marketing Template DEPOSPORT1009- 2025-09-10 07:00 PM Cent…" at bounding box center [553, 319] width 327 height 79
click at [468, 240] on icon "keyboard_arrow_down" at bounding box center [716, 241] width 11 height 11
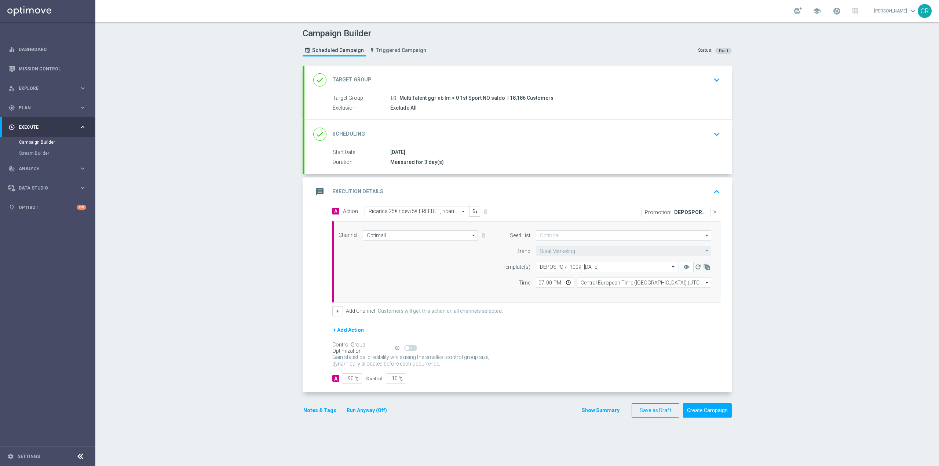
click at [468, 136] on icon "keyboard_arrow_down" at bounding box center [716, 134] width 11 height 11
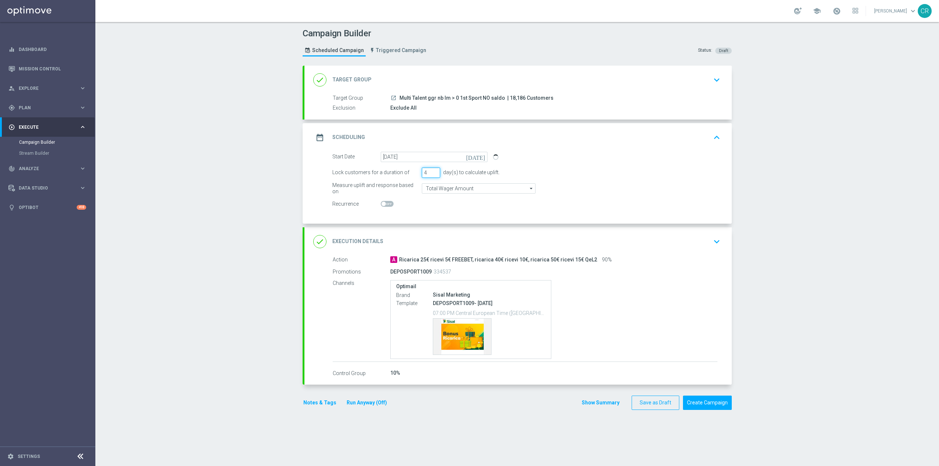
click at [435, 171] on input "4" at bounding box center [431, 173] width 18 height 10
click at [435, 171] on input "5" at bounding box center [431, 173] width 18 height 10
click at [434, 173] on input "4" at bounding box center [431, 173] width 18 height 10
click at [434, 173] on input "3" at bounding box center [431, 173] width 18 height 10
click at [434, 173] on input "2" at bounding box center [431, 173] width 18 height 10
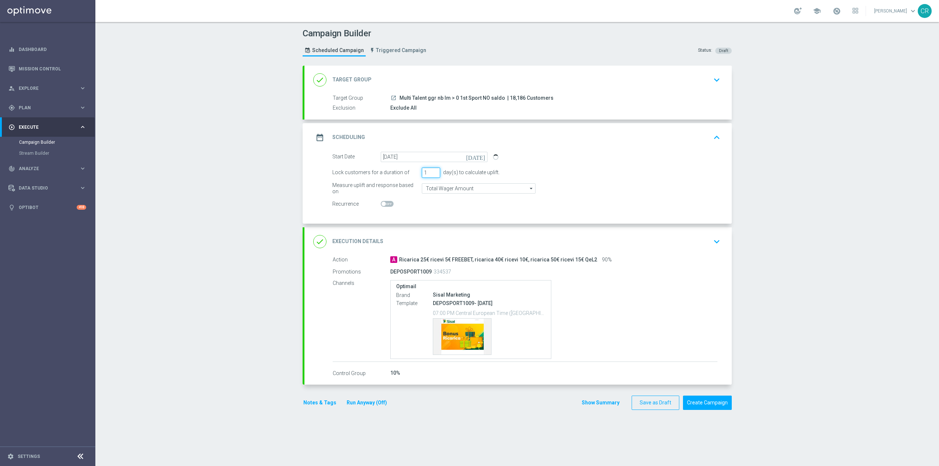
type input "1"
click at [434, 173] on input "1" at bounding box center [431, 173] width 18 height 10
click at [468, 186] on input "Total Wager Amount" at bounding box center [479, 188] width 114 height 10
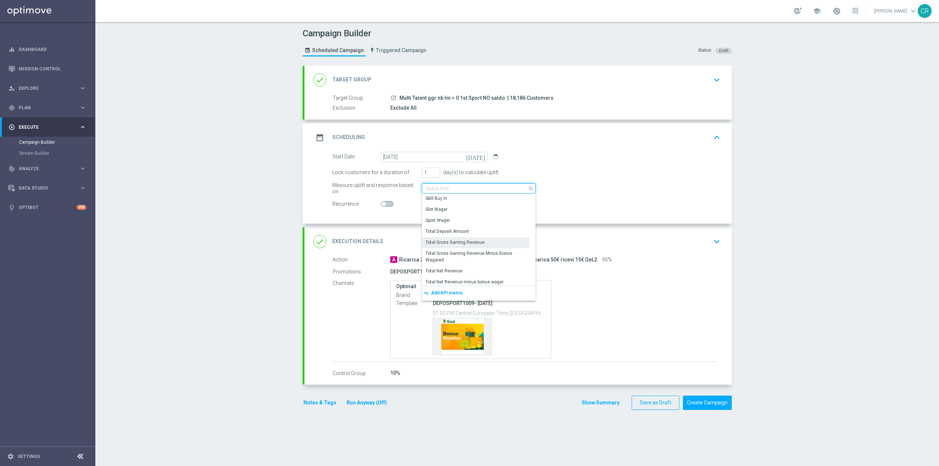
scroll to position [131, 0]
click at [468, 237] on div "Total Deposit Amount" at bounding box center [475, 233] width 107 height 10
type input "Total Deposit Amount"
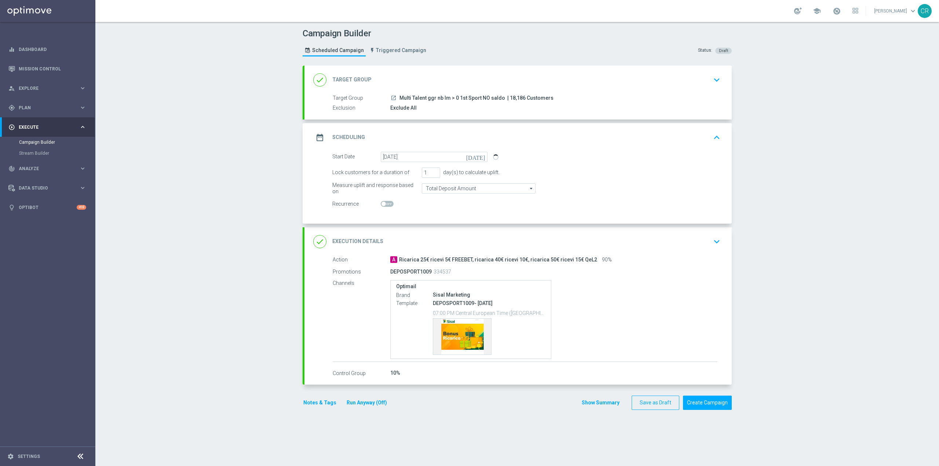
click at [468, 81] on icon "keyboard_arrow_down" at bounding box center [716, 79] width 11 height 11
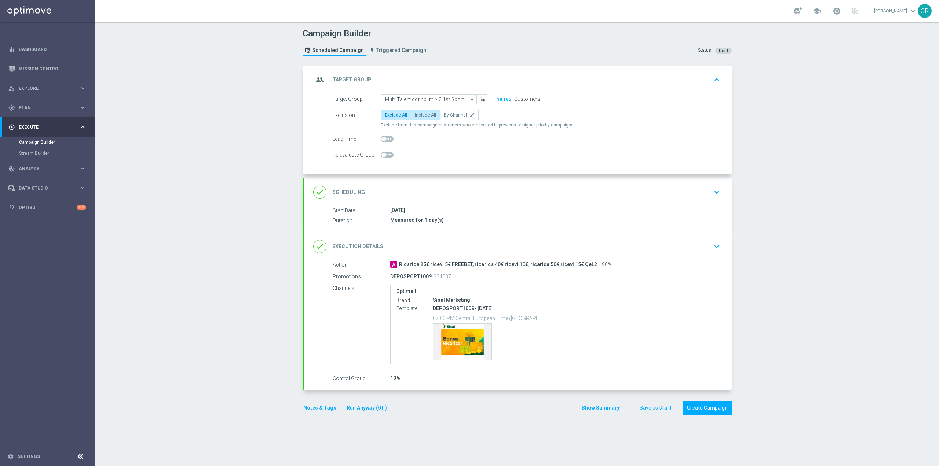
click at [418, 116] on span "Include All" at bounding box center [425, 115] width 21 height 5
click at [418, 116] on input "Include All" at bounding box center [417, 116] width 5 height 5
radio input "true"
click at [468, 213] on div "10 Sep 2025" at bounding box center [553, 210] width 327 height 7
click at [468, 190] on icon "keyboard_arrow_down" at bounding box center [716, 192] width 11 height 11
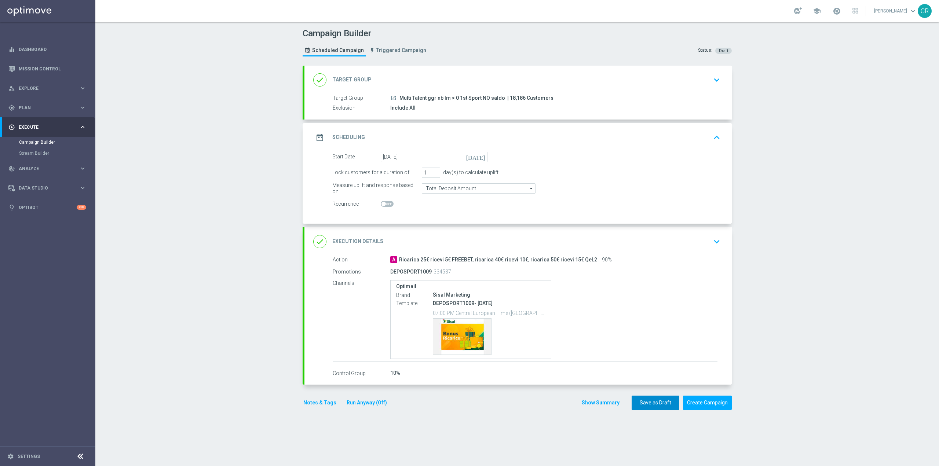
click at [468, 400] on button "Save as Draft" at bounding box center [656, 403] width 48 height 14
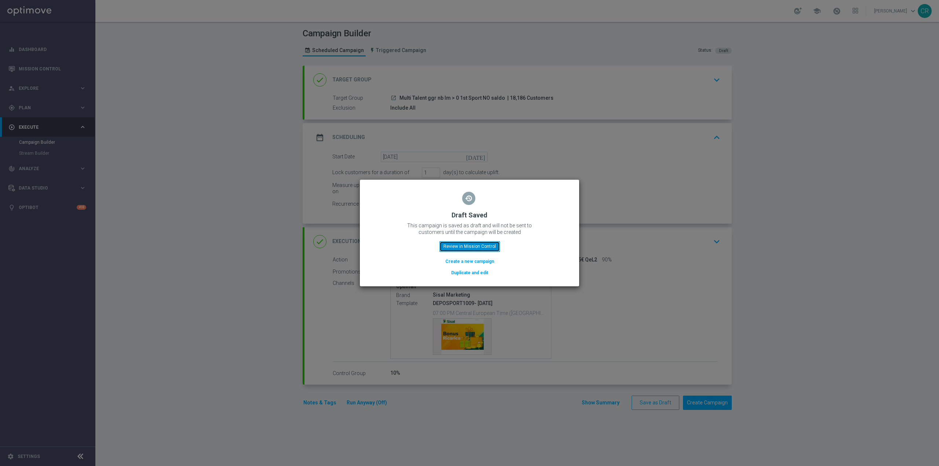
click at [468, 244] on button "Review in Mission Control" at bounding box center [469, 246] width 61 height 10
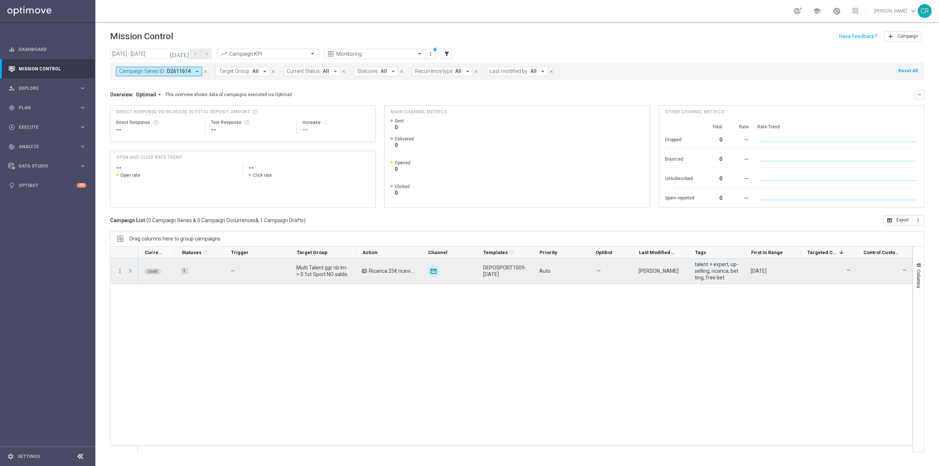
click at [158, 270] on div "Draft" at bounding box center [153, 272] width 17 height 6
click at [131, 270] on span "Press SPACE to select this row." at bounding box center [130, 271] width 7 height 6
click at [120, 271] on icon "more_vert" at bounding box center [120, 271] width 7 height 7
click at [189, 379] on div "Draft 1 — Multi Talent ggr nb lm > 0 1st Sport NO saldo A Ricarica 25€ ricevi 5…" at bounding box center [525, 355] width 774 height 193
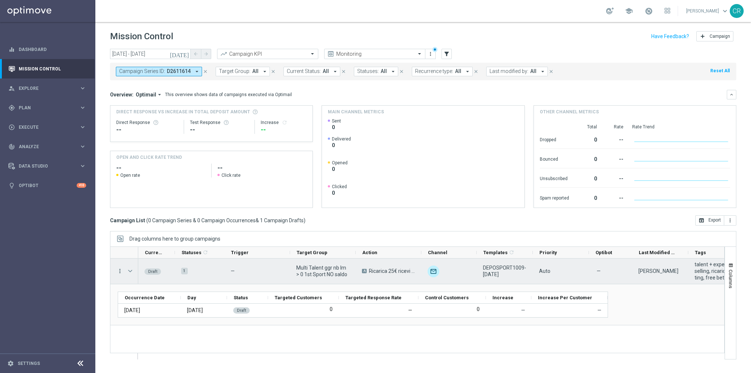
click at [121, 270] on icon "more_vert" at bounding box center [120, 271] width 7 height 7
click at [141, 299] on span "Edit" at bounding box center [138, 299] width 8 height 5
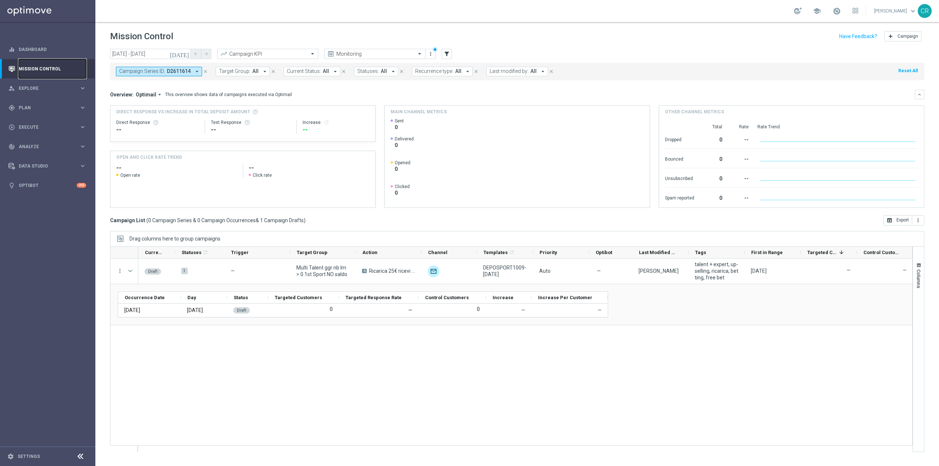
click at [36, 68] on link "Mission Control" at bounding box center [52, 68] width 67 height 19
click at [23, 50] on link "Dashboard" at bounding box center [52, 49] width 67 height 19
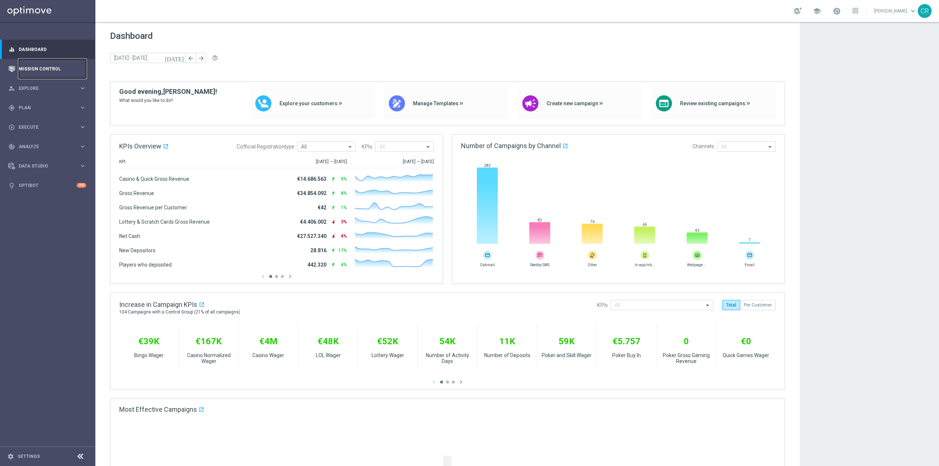
click at [29, 66] on link "Mission Control" at bounding box center [52, 68] width 67 height 19
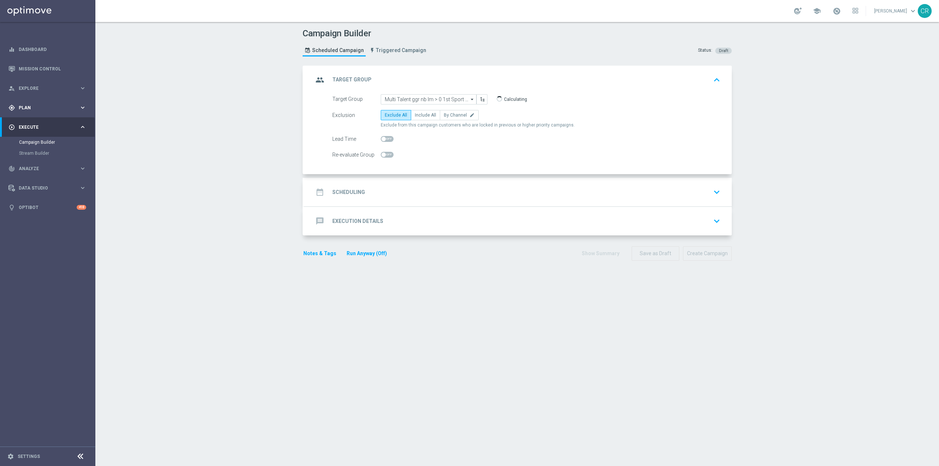
click at [56, 106] on span "Plan" at bounding box center [49, 108] width 61 height 4
click at [45, 143] on span "Templates" at bounding box center [45, 145] width 52 height 4
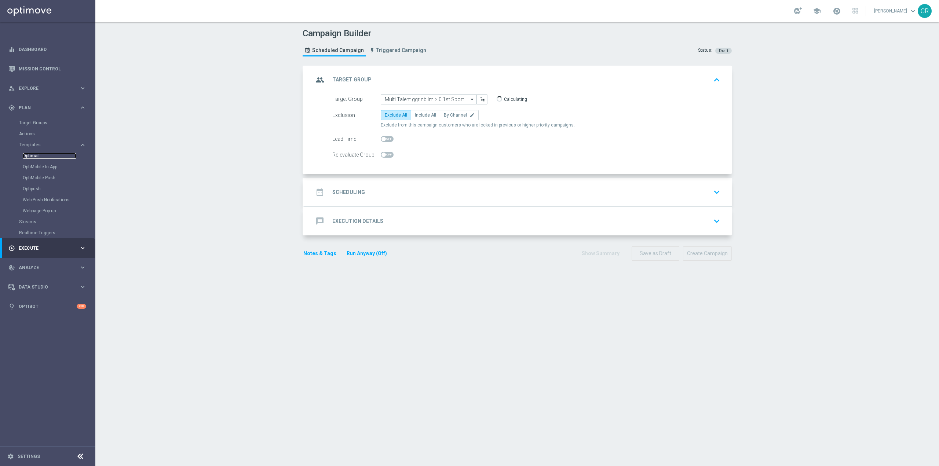
click at [43, 153] on link "Optimail" at bounding box center [50, 156] width 54 height 6
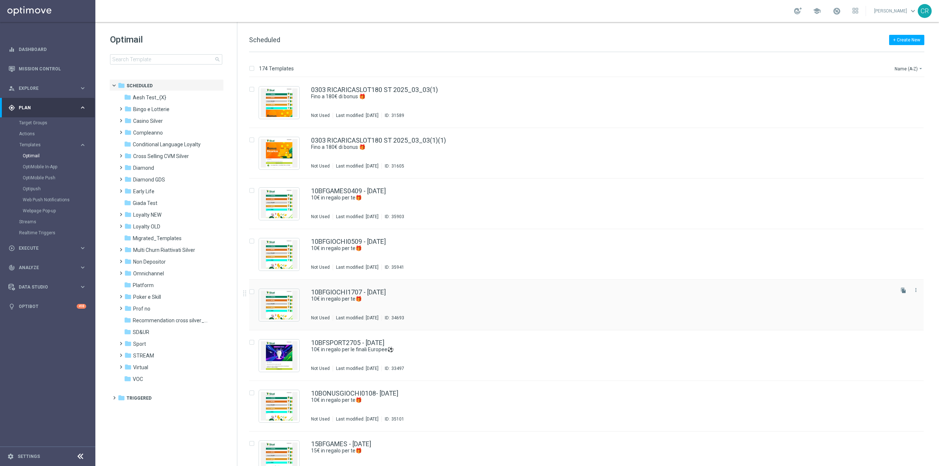
click at [694, 317] on div "Not Used Last modified: Thursday, July 17, 2025 ID: 34693" at bounding box center [602, 318] width 582 height 6
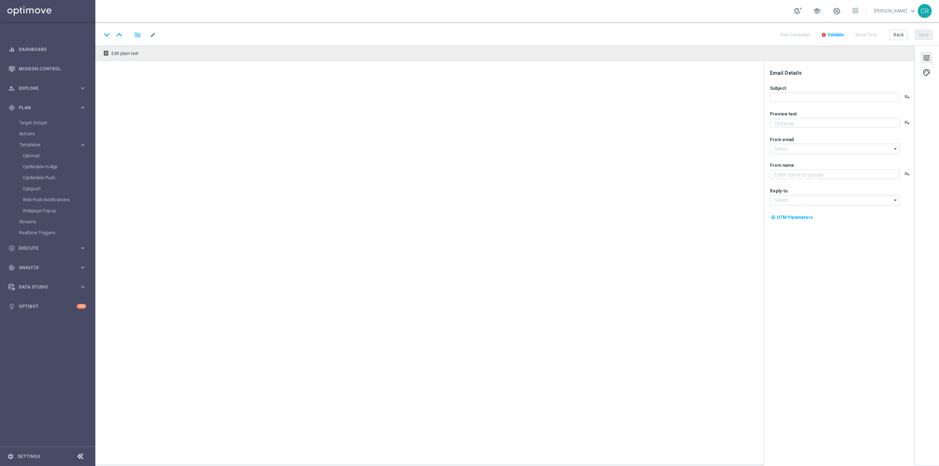
type textarea "da usare su qualsiasi gioco!"
type input "[EMAIL_ADDRESS][DOMAIN_NAME]"
type textarea "Sisal"
type input "[EMAIL_ADDRESS][DOMAIN_NAME]"
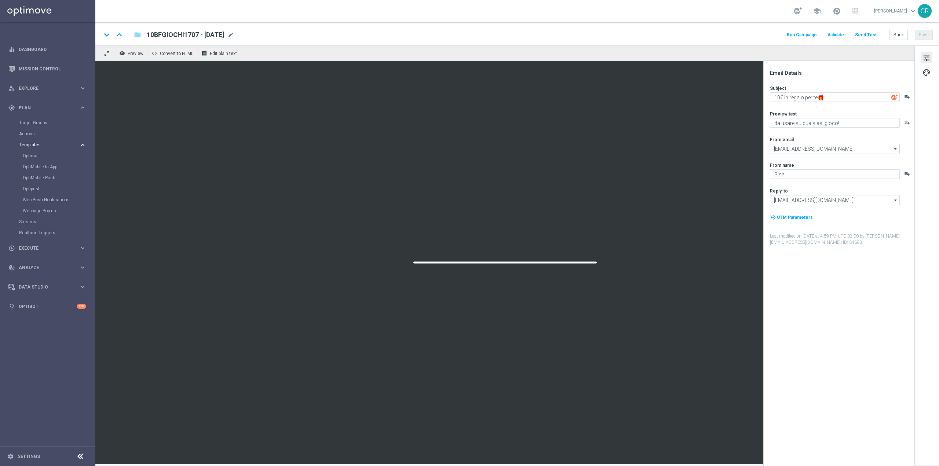
click at [50, 144] on span "Templates" at bounding box center [45, 145] width 52 height 4
click at [39, 146] on span "Templates" at bounding box center [45, 145] width 52 height 4
click at [34, 156] on link "Optimail" at bounding box center [50, 156] width 54 height 6
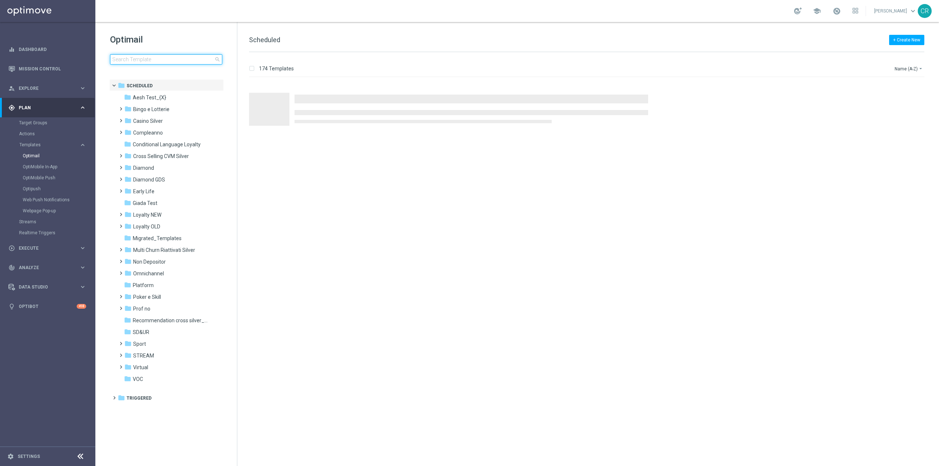
click at [172, 55] on input at bounding box center [166, 59] width 112 height 10
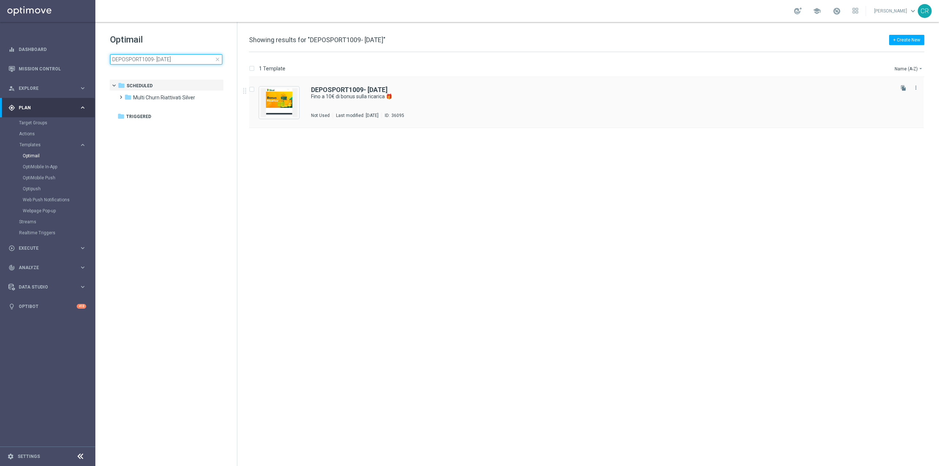
type input "DEPOSPORT1009- [DATE]"
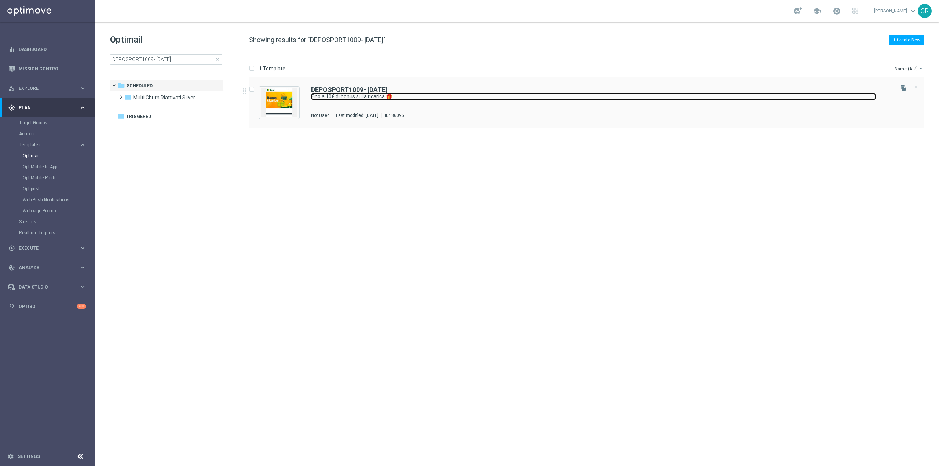
click at [494, 98] on link "Fino a 10€ di bonus sulla ricarica 🎁" at bounding box center [593, 96] width 565 height 7
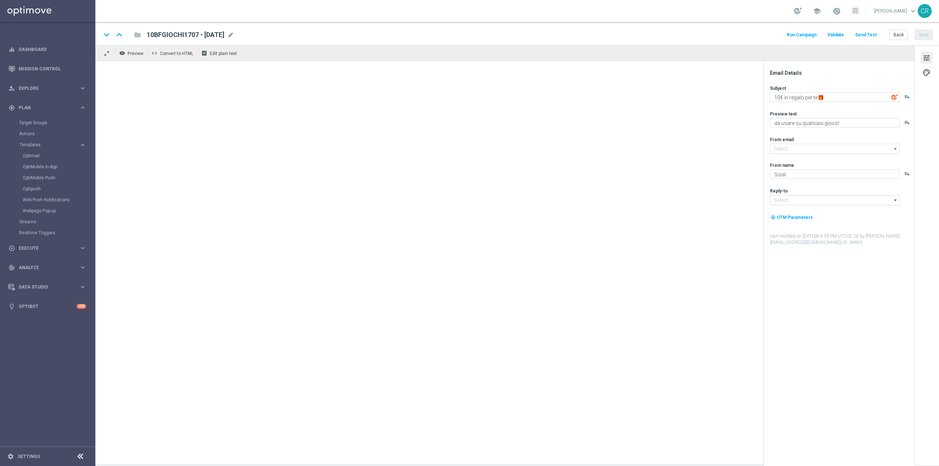
type input "[EMAIL_ADDRESS][DOMAIN_NAME]"
type textarea "Fino a 10€ di bonus sulla ricarica 🎁"
type textarea "Per divertirti [PERSON_NAME] Sport ⚽"
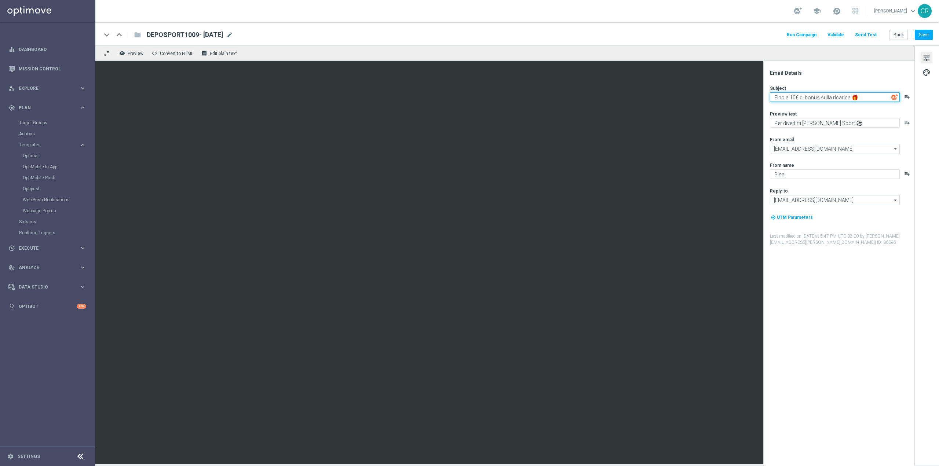
click at [793, 99] on textarea "Fino a 10€ di bonus sulla ricarica 🎁" at bounding box center [835, 97] width 130 height 10
click at [924, 33] on button "Save" at bounding box center [924, 35] width 18 height 10
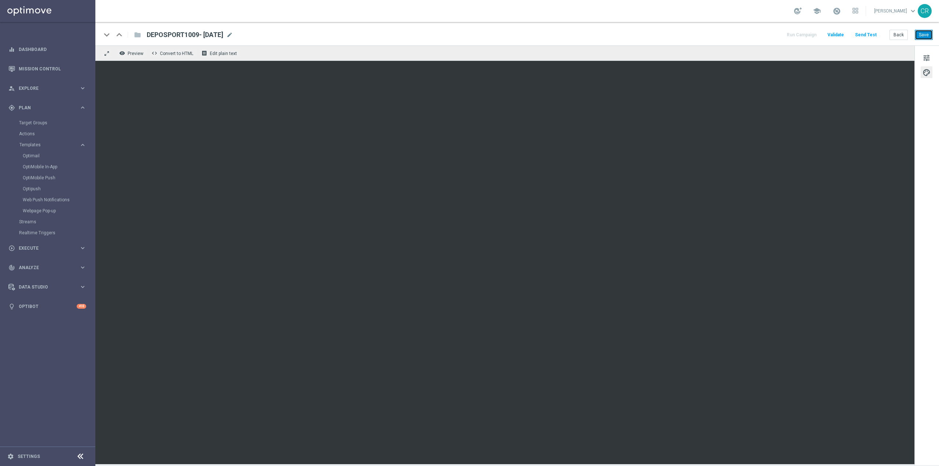
click at [925, 36] on button "Save" at bounding box center [924, 35] width 18 height 10
click at [370, 24] on div "keyboard_arrow_down keyboard_arrow_up folder DEPOSPORT1009- 2025-09-10 DEPOSPOR…" at bounding box center [517, 33] width 844 height 23
click at [927, 53] on span "tune" at bounding box center [927, 58] width 8 height 10
click at [432, 12] on div "school Carlos Eduardo Raffosalazar keyboard_arrow_down CR" at bounding box center [517, 11] width 844 height 22
click at [931, 32] on button "Save" at bounding box center [924, 35] width 18 height 10
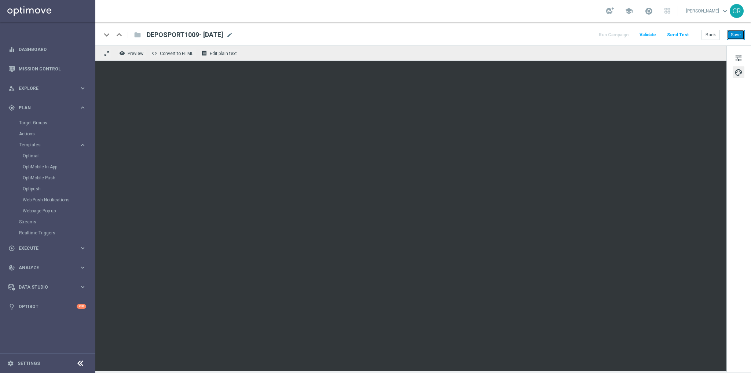
click at [741, 33] on button "Save" at bounding box center [736, 35] width 18 height 10
click at [738, 57] on span "tune" at bounding box center [739, 58] width 8 height 10
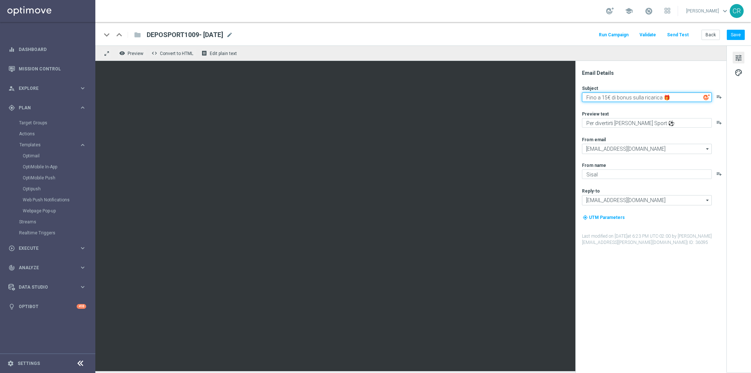
click at [630, 98] on textarea "Fino a 15€ di bonus sulla ricarica 🎁" at bounding box center [647, 97] width 130 height 10
type textarea "Fino a 15€ di bonus Freebet sulla ricarica 🎁"
click at [734, 33] on button "Save" at bounding box center [736, 35] width 18 height 10
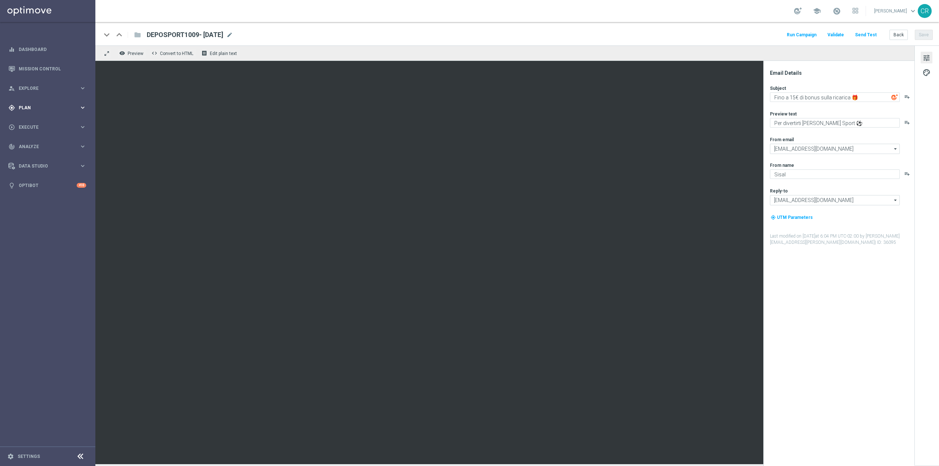
click at [32, 107] on span "Plan" at bounding box center [49, 108] width 61 height 4
click at [52, 140] on accordion "Templates keyboard_arrow_right Optimail OptiMobile In-App OptiMobile Push Optip…" at bounding box center [57, 144] width 76 height 11
click at [52, 144] on span "Templates" at bounding box center [45, 145] width 52 height 4
click at [53, 156] on link "Optimail" at bounding box center [50, 156] width 54 height 6
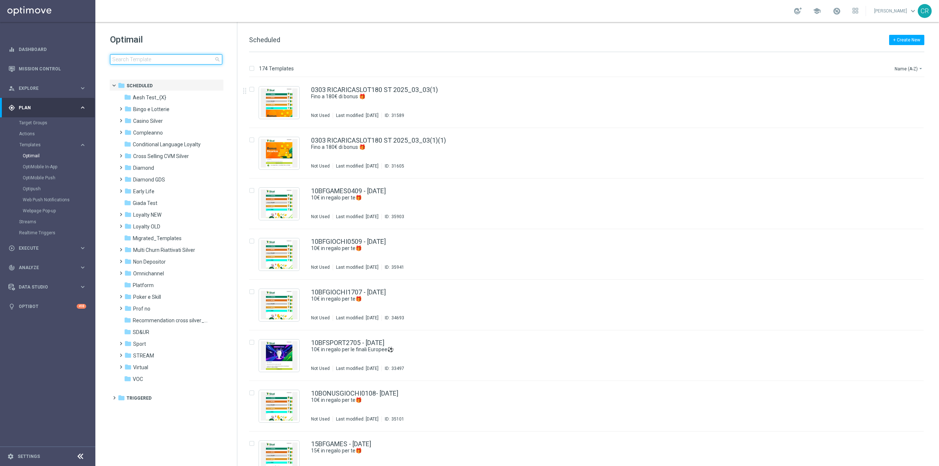
click at [161, 60] on input at bounding box center [166, 59] width 112 height 10
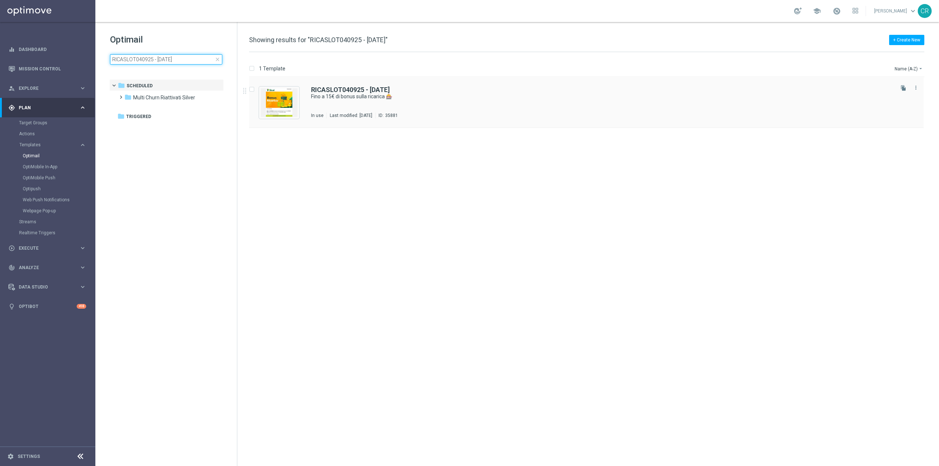
type input "RICASLOT040925 - [DATE]"
click at [550, 100] on div "RICASLOT040925 - [DATE] Fino a 15€ di bonus sulla ricarica 🎰 In use Last modifi…" at bounding box center [602, 103] width 582 height 32
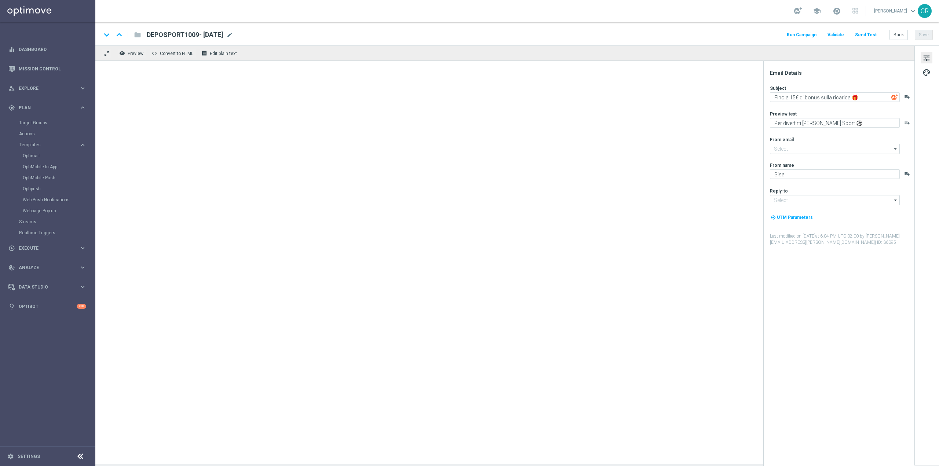
type input "[EMAIL_ADDRESS][DOMAIN_NAME]"
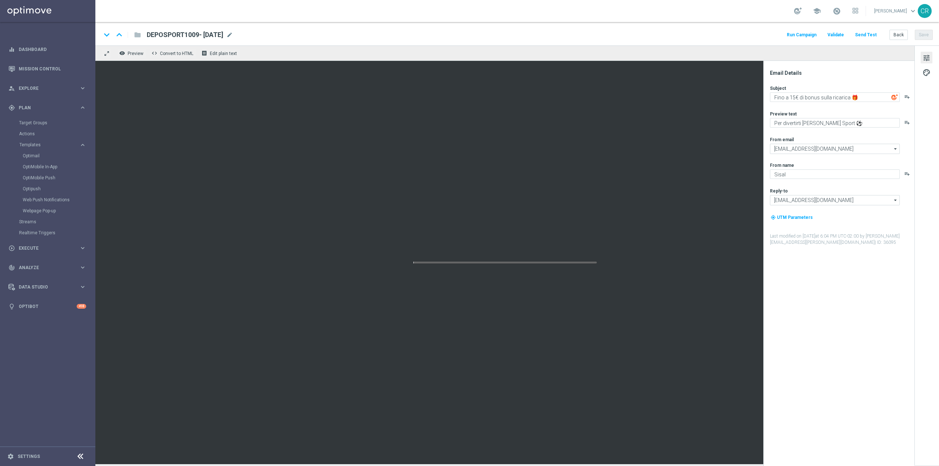
type textarea "Fino a 15€ di bonus sulla ricarica 🎰"
type textarea "Promo ricarica per te! 🎁"
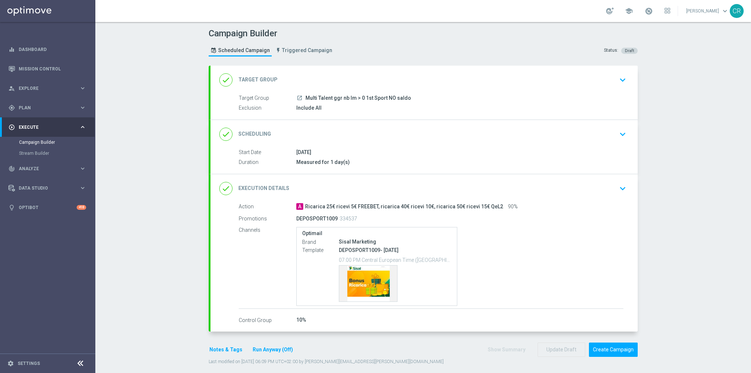
click at [621, 129] on icon "keyboard_arrow_down" at bounding box center [622, 134] width 11 height 11
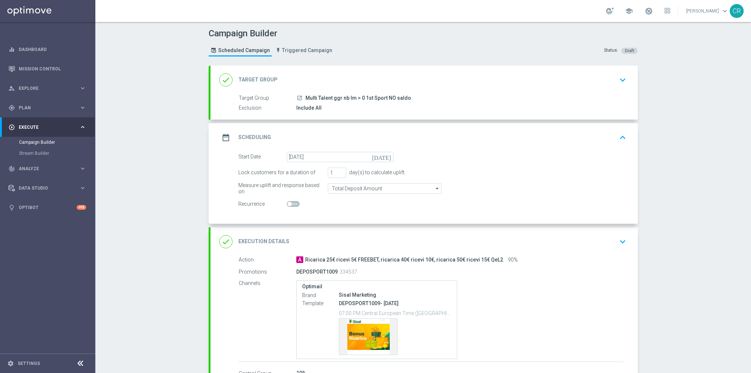
click at [620, 77] on icon "keyboard_arrow_down" at bounding box center [622, 79] width 11 height 11
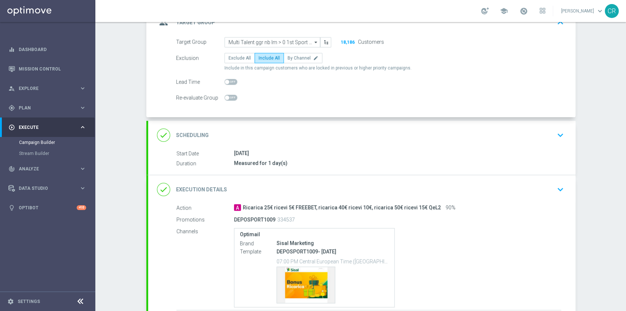
scroll to position [73, 0]
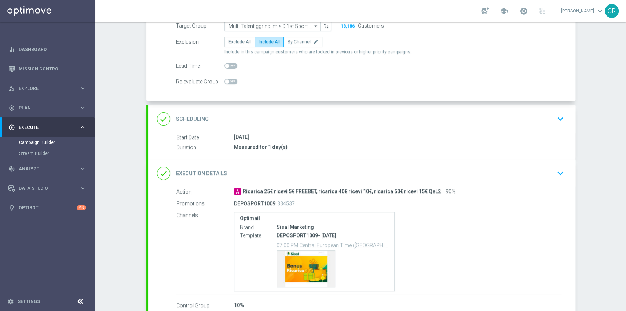
click at [557, 118] on icon "keyboard_arrow_down" at bounding box center [560, 118] width 11 height 11
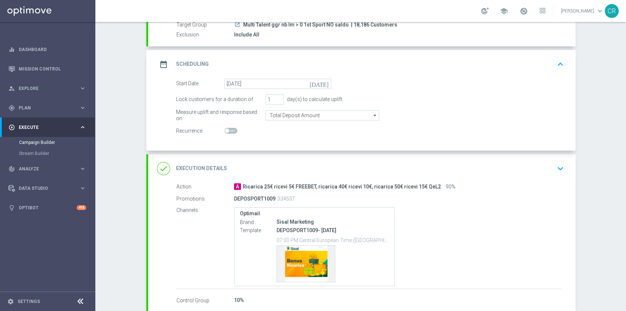
click at [431, 101] on div "Lock customers for a duration of 1 day(s) to calculate uplift." at bounding box center [370, 99] width 399 height 10
click at [277, 96] on input "2" at bounding box center [275, 99] width 18 height 10
click at [277, 96] on input "3" at bounding box center [275, 99] width 18 height 10
click at [277, 96] on input "4" at bounding box center [275, 99] width 18 height 10
type input "5"
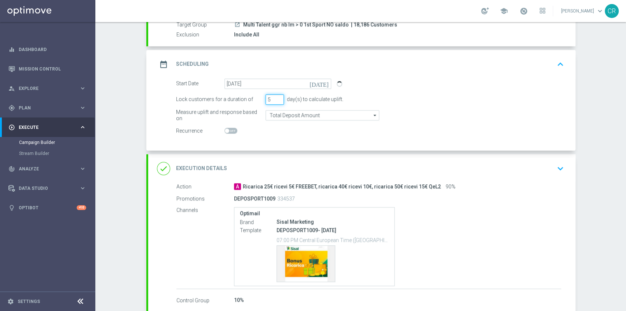
click at [277, 96] on input "5" at bounding box center [275, 99] width 18 height 10
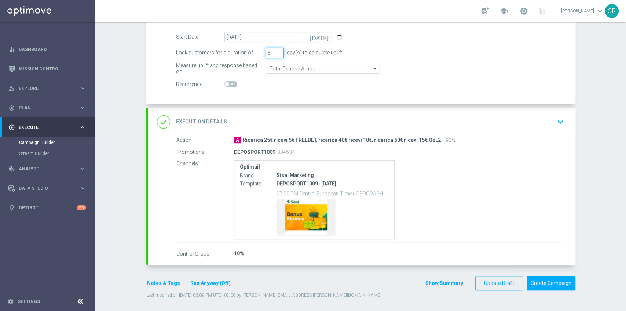
scroll to position [120, 0]
click at [560, 123] on icon "keyboard_arrow_down" at bounding box center [560, 121] width 11 height 11
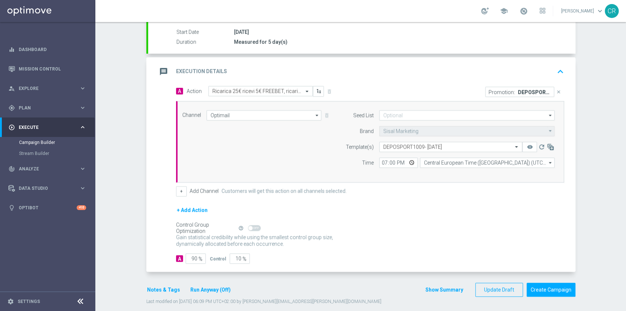
scroll to position [113, 0]
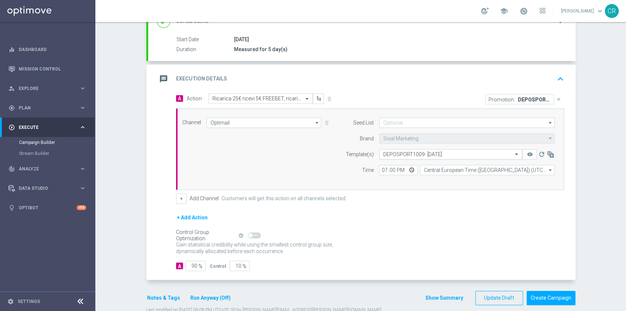
click at [418, 153] on input "text" at bounding box center [443, 154] width 120 height 6
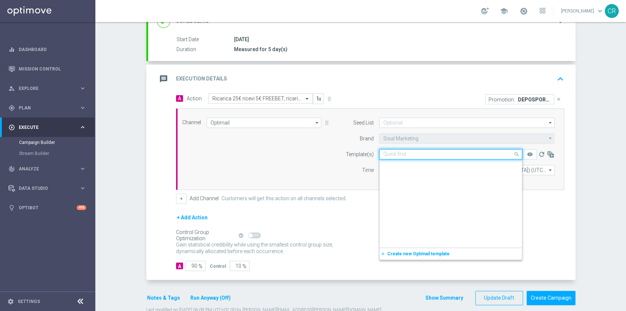
scroll to position [53902, 0]
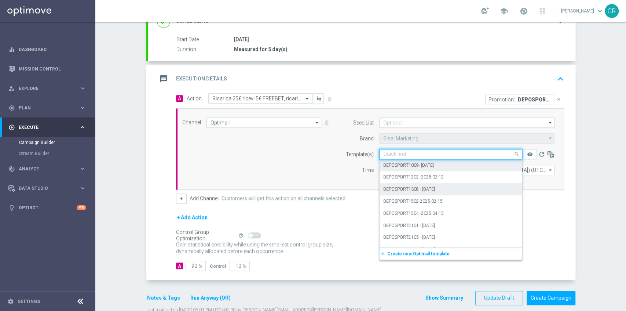
click at [545, 200] on div "+ Add Channel Customers will get this action on all channels selected." at bounding box center [370, 198] width 388 height 10
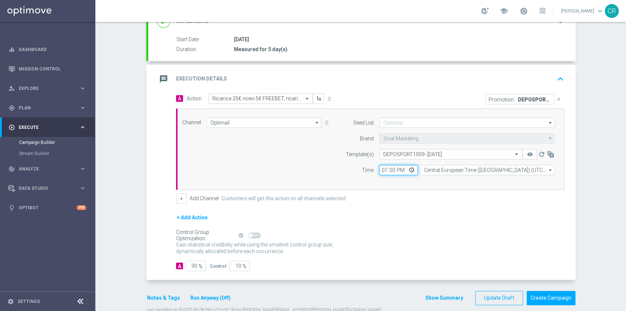
click at [411, 167] on input "19:00" at bounding box center [398, 170] width 39 height 10
type input "19:30"
click at [478, 223] on div "+ Add Action" at bounding box center [370, 222] width 388 height 18
click at [536, 97] on p "DEPOSPORT1009" at bounding box center [534, 99] width 33 height 6
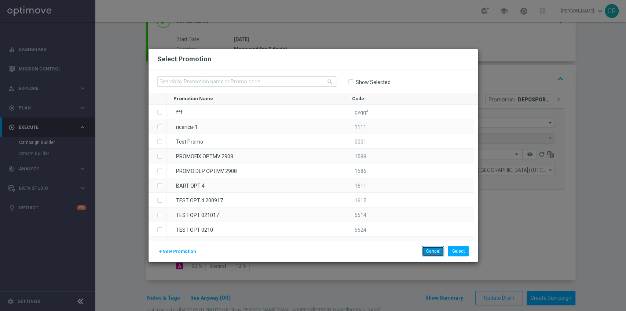
click at [431, 252] on button "Cancel" at bounding box center [433, 251] width 22 height 10
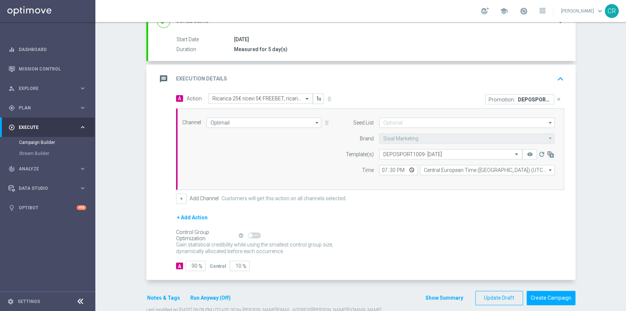
click at [166, 295] on button "Notes & Tags" at bounding box center [163, 297] width 34 height 9
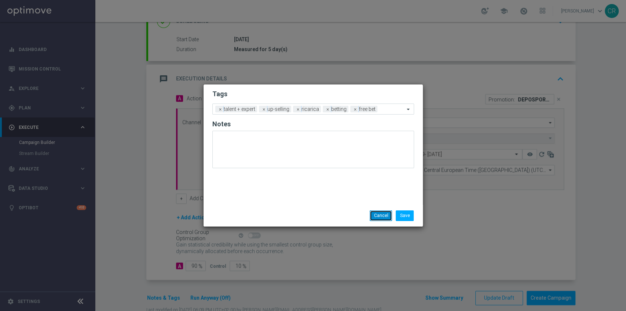
click at [387, 216] on button "Cancel" at bounding box center [381, 215] width 22 height 10
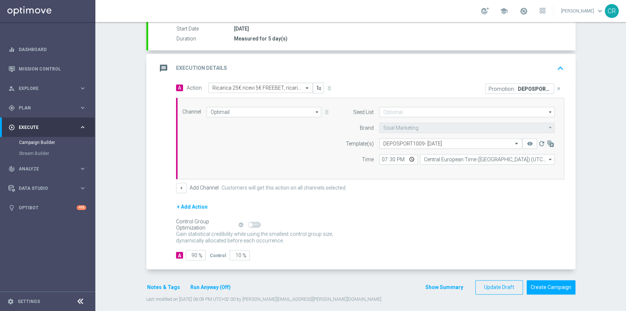
scroll to position [127, 0]
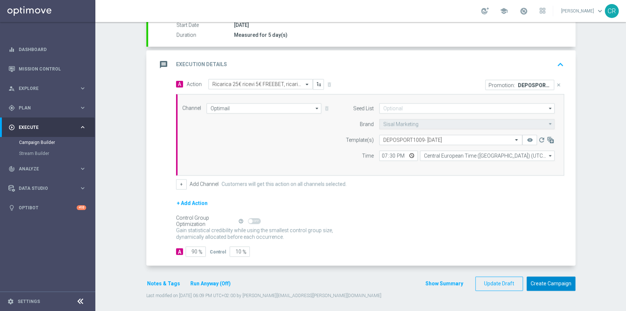
click at [549, 284] on button "Create Campaign" at bounding box center [551, 283] width 49 height 14
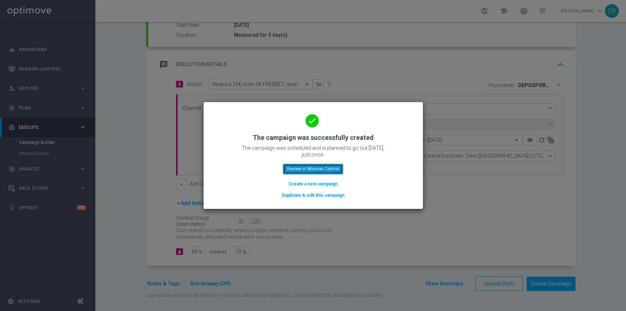
click at [318, 170] on button "Review in Mission Control" at bounding box center [313, 169] width 61 height 10
